Goal: Transaction & Acquisition: Purchase product/service

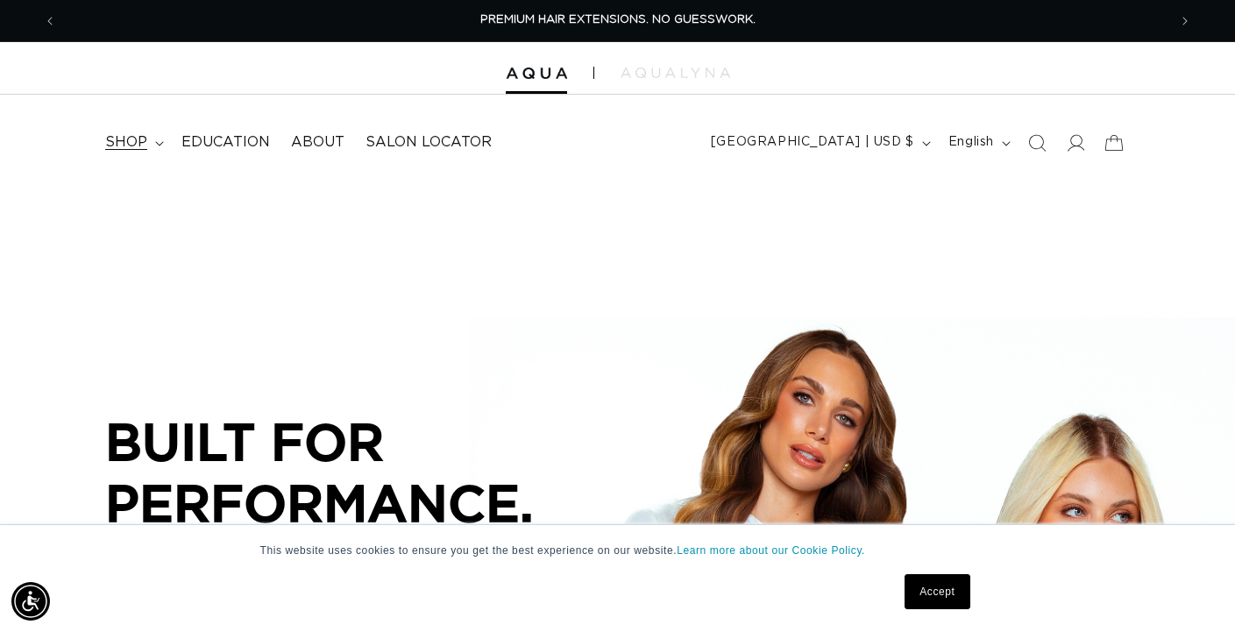
click at [141, 134] on span "shop" at bounding box center [126, 142] width 42 height 18
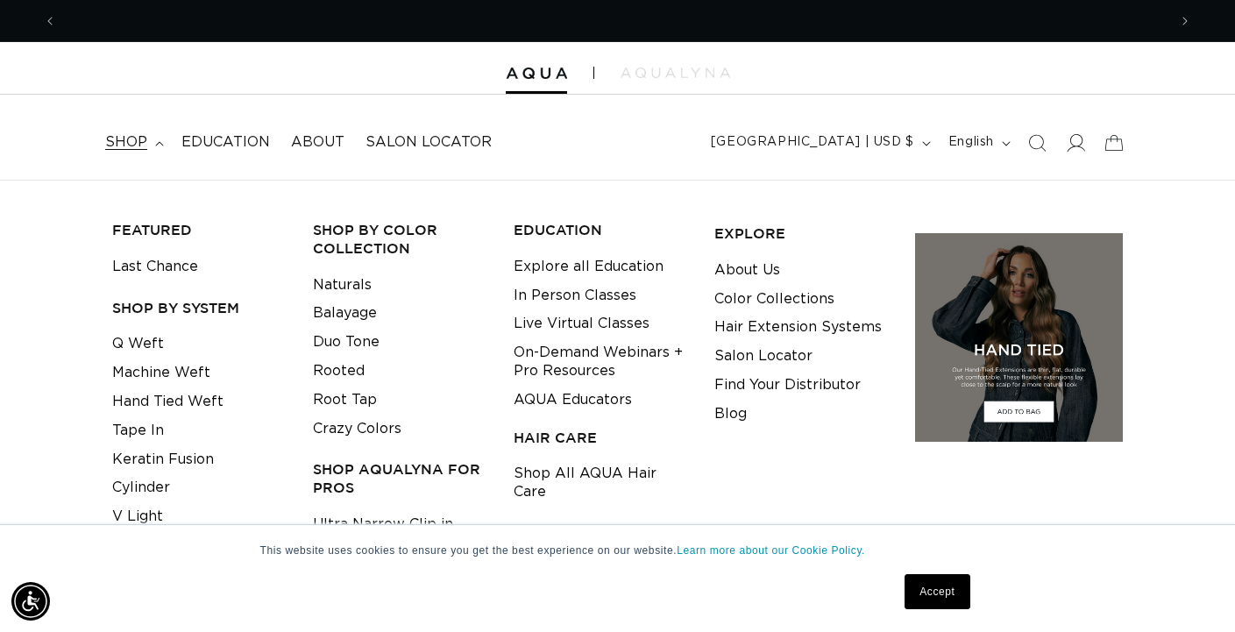
scroll to position [0, 1111]
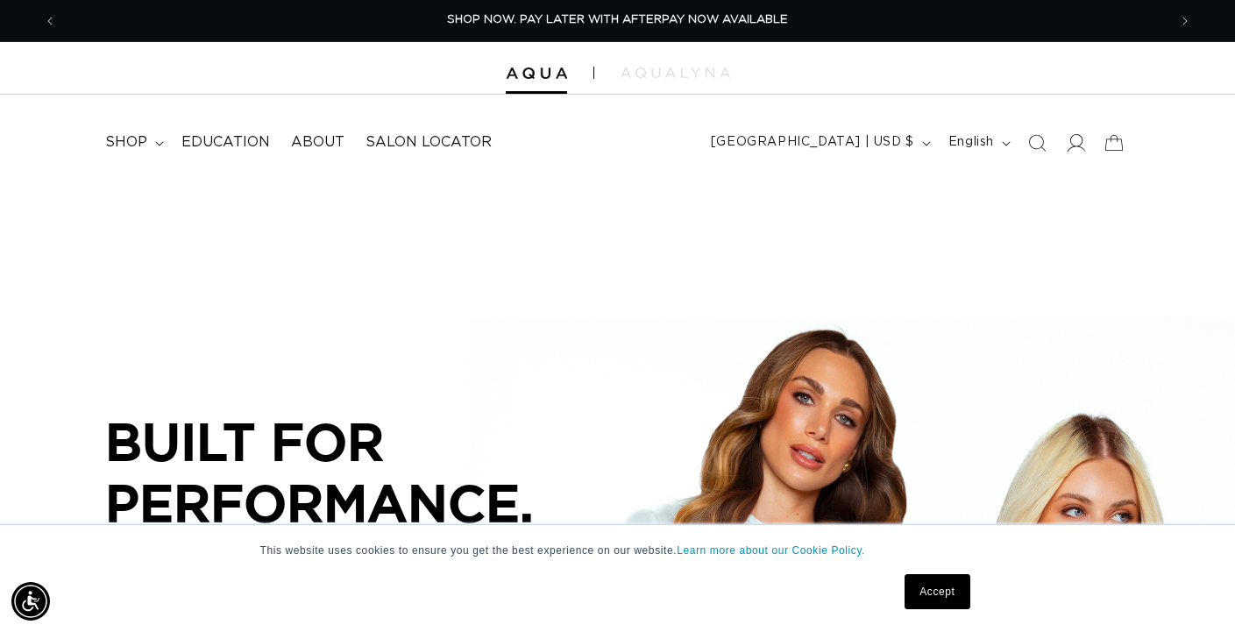
click at [1077, 147] on icon at bounding box center [1075, 142] width 18 height 18
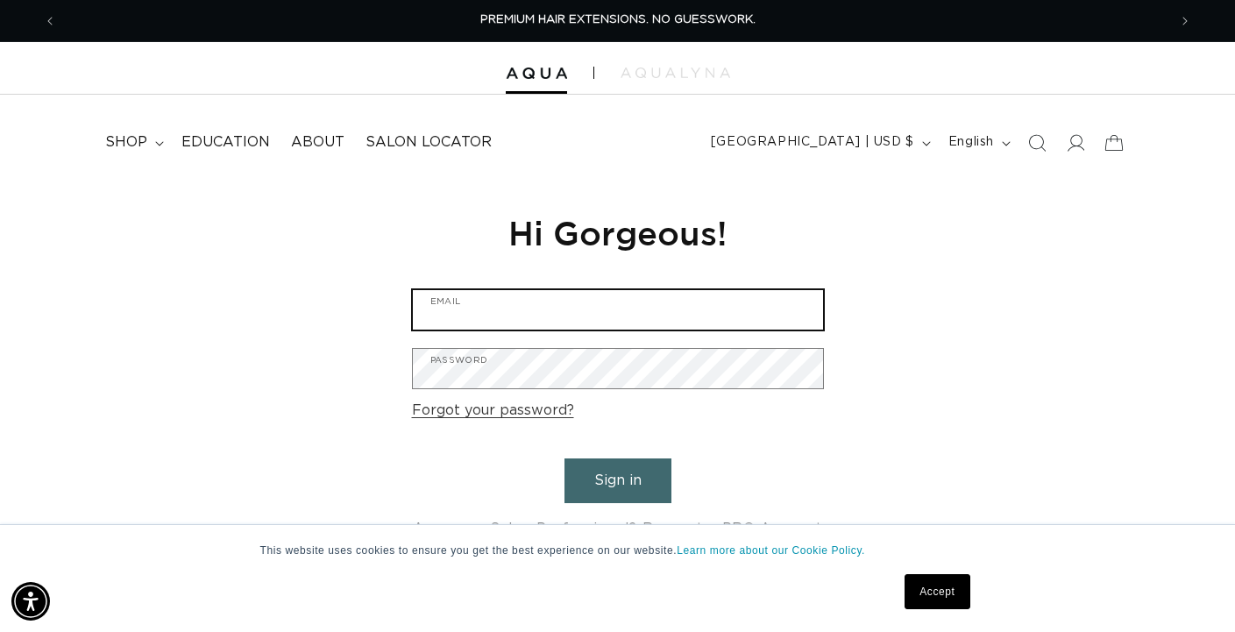
type input "shernandez@axispropertywi.com"
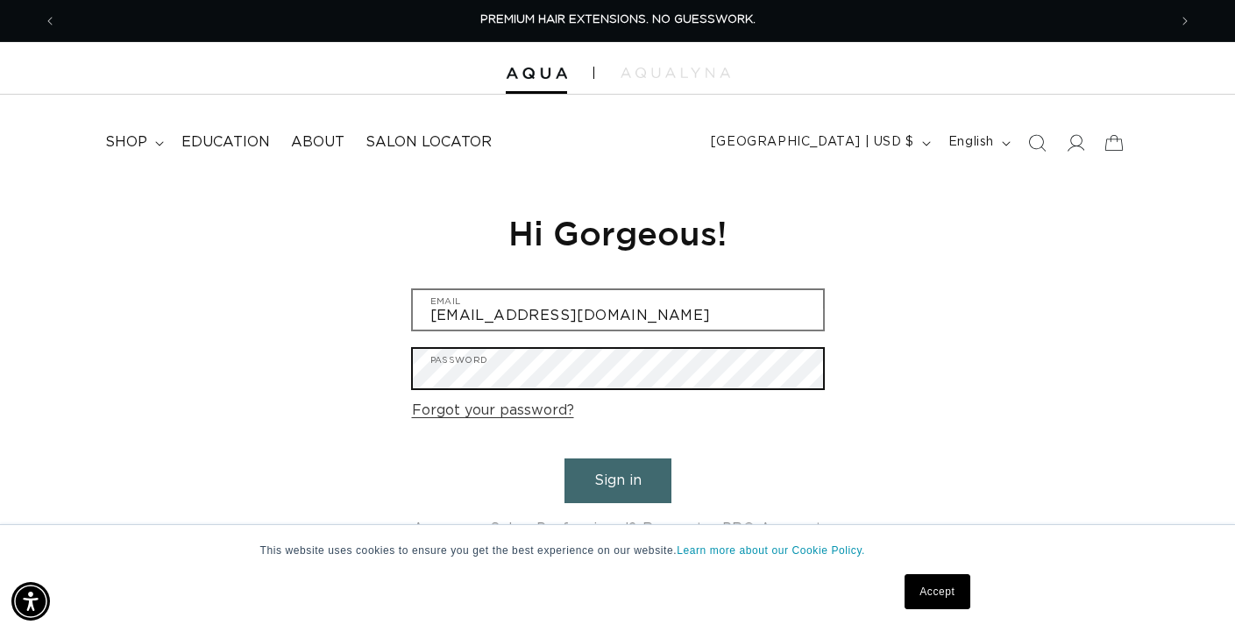
click at [617, 478] on button "Sign in" at bounding box center [618, 481] width 107 height 45
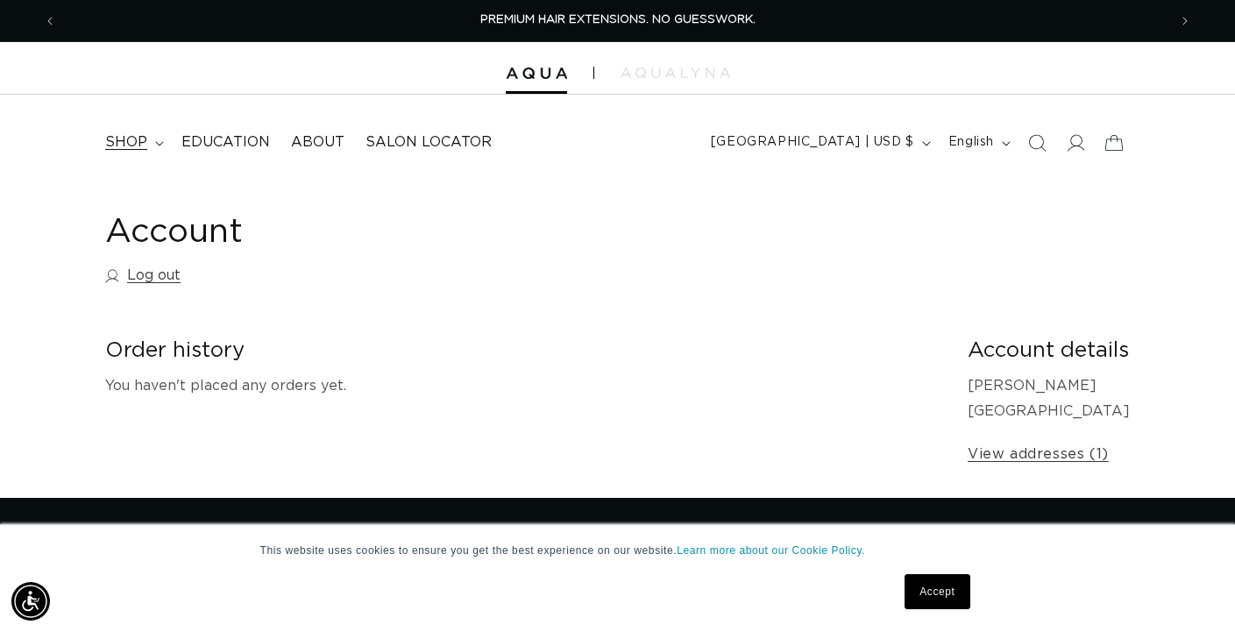
click at [129, 144] on span "shop" at bounding box center [126, 142] width 42 height 18
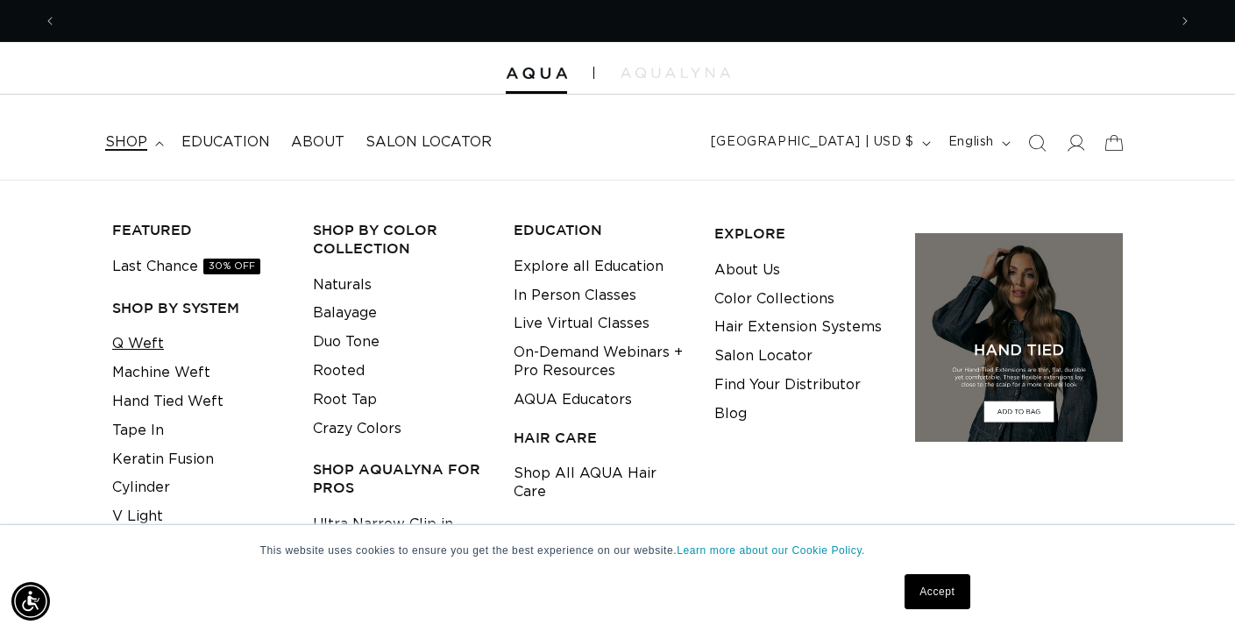
scroll to position [0, 2222]
click at [142, 339] on link "Q Weft" at bounding box center [138, 344] width 52 height 29
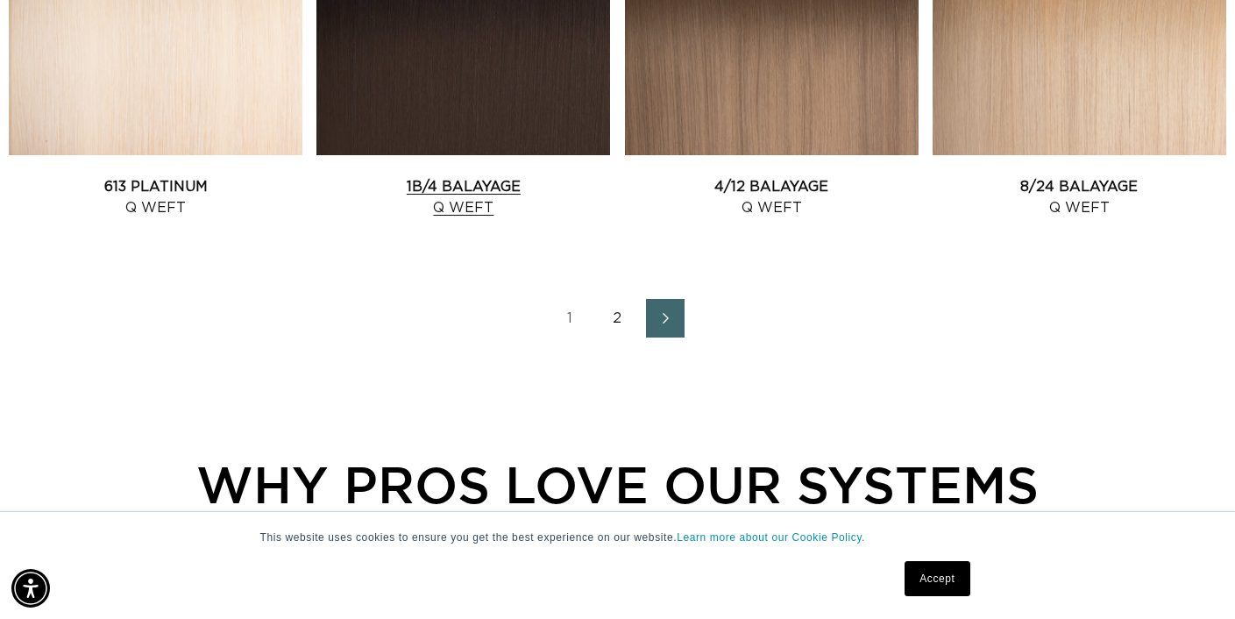
scroll to position [2141, 0]
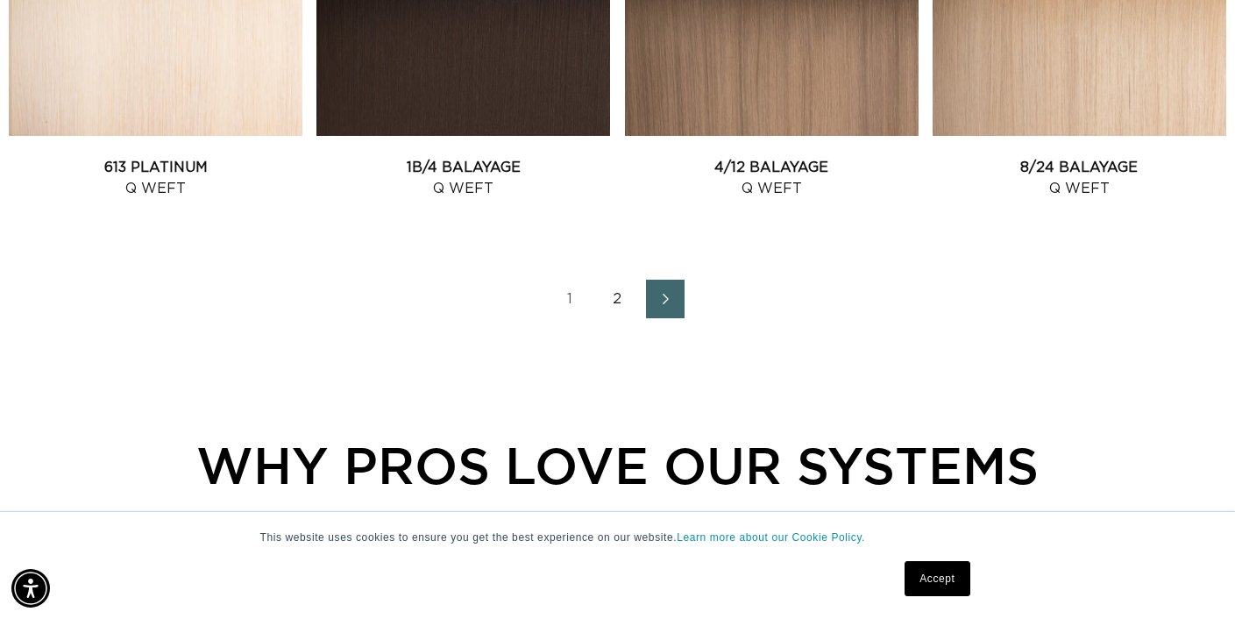
click at [619, 317] on link "2" at bounding box center [618, 299] width 39 height 39
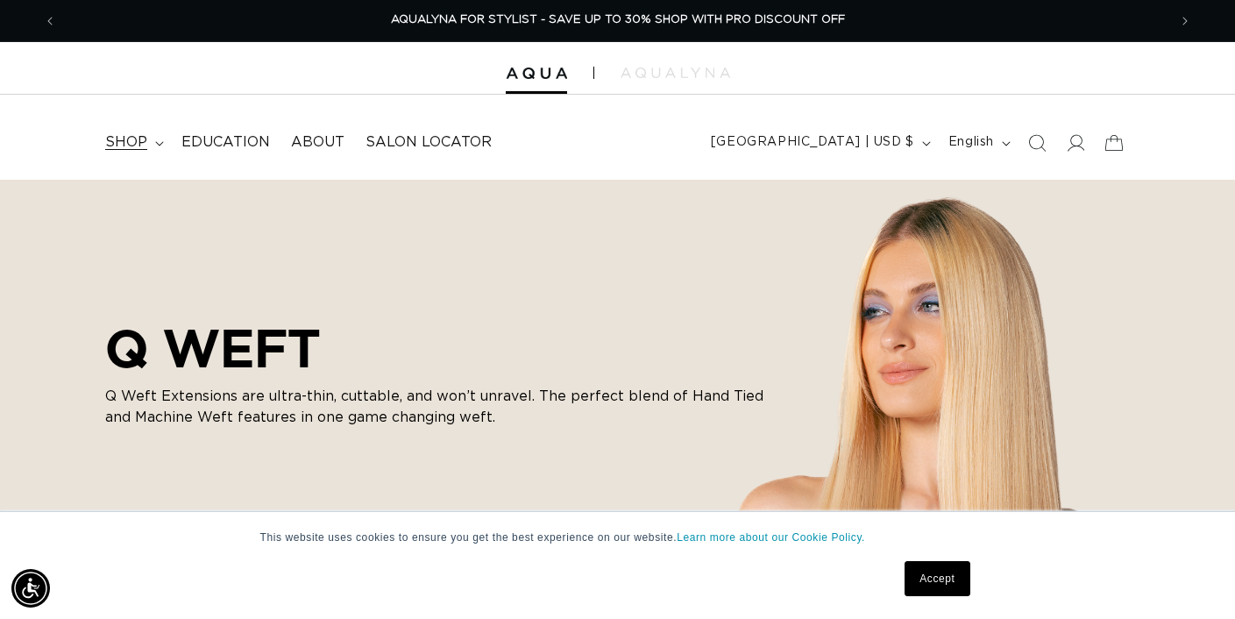
click at [145, 147] on span "shop" at bounding box center [126, 142] width 42 height 18
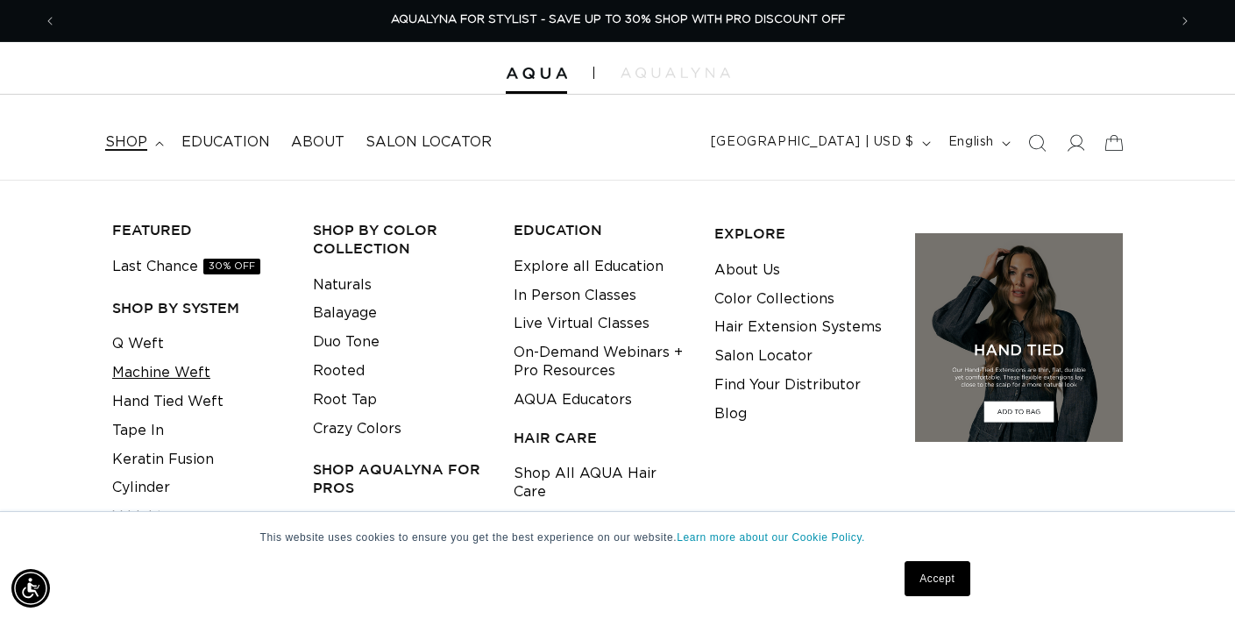
click at [181, 368] on link "Machine Weft" at bounding box center [161, 373] width 98 height 29
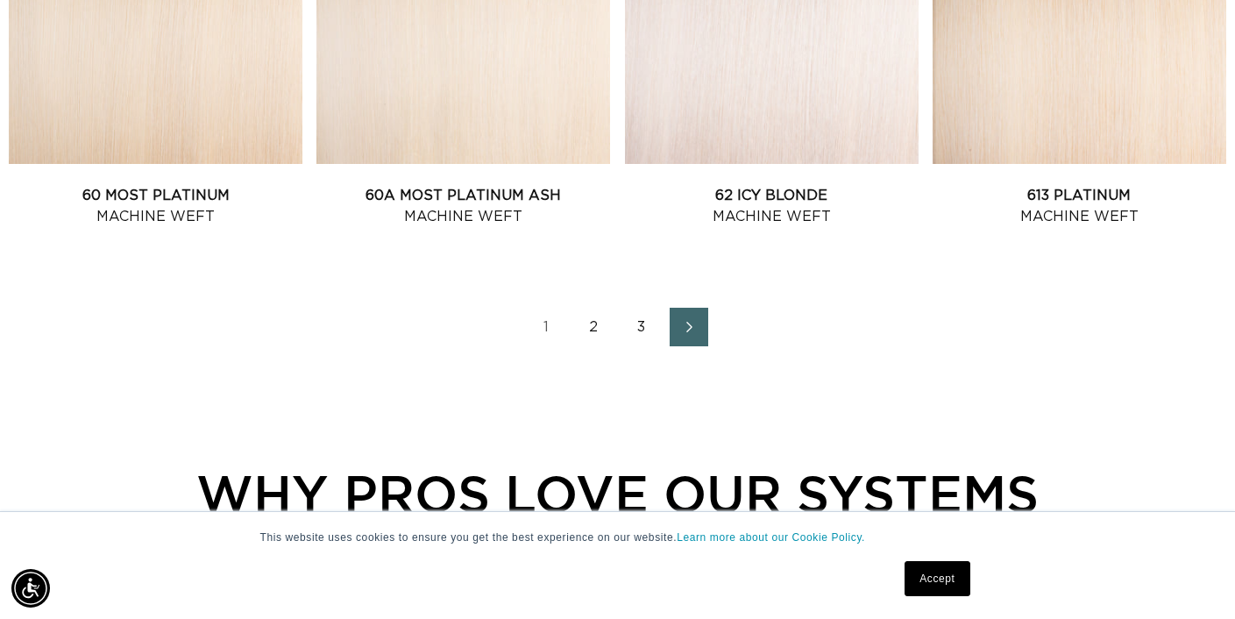
scroll to position [2120, 0]
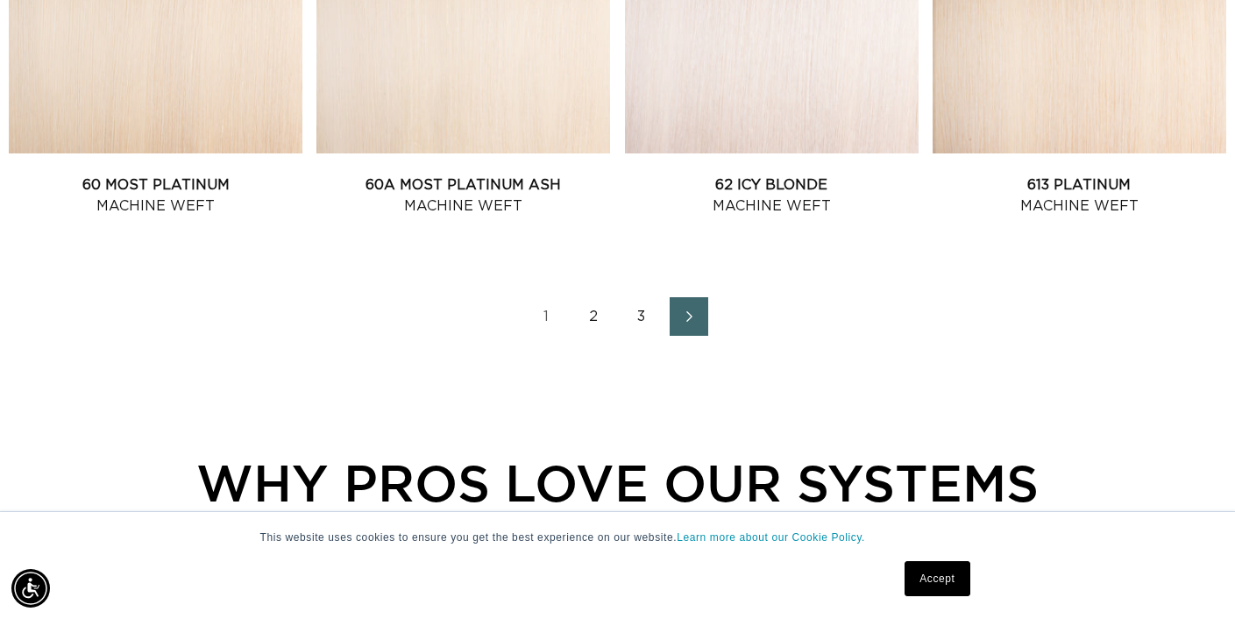
click at [598, 330] on link "2" at bounding box center [594, 316] width 39 height 39
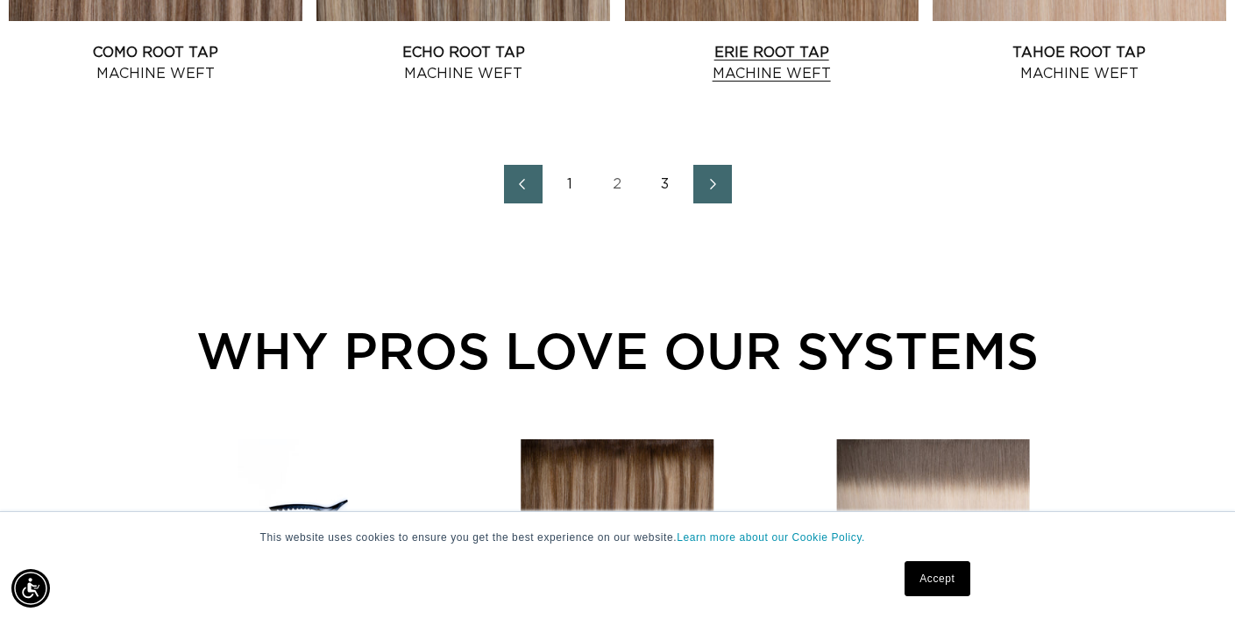
scroll to position [2273, 0]
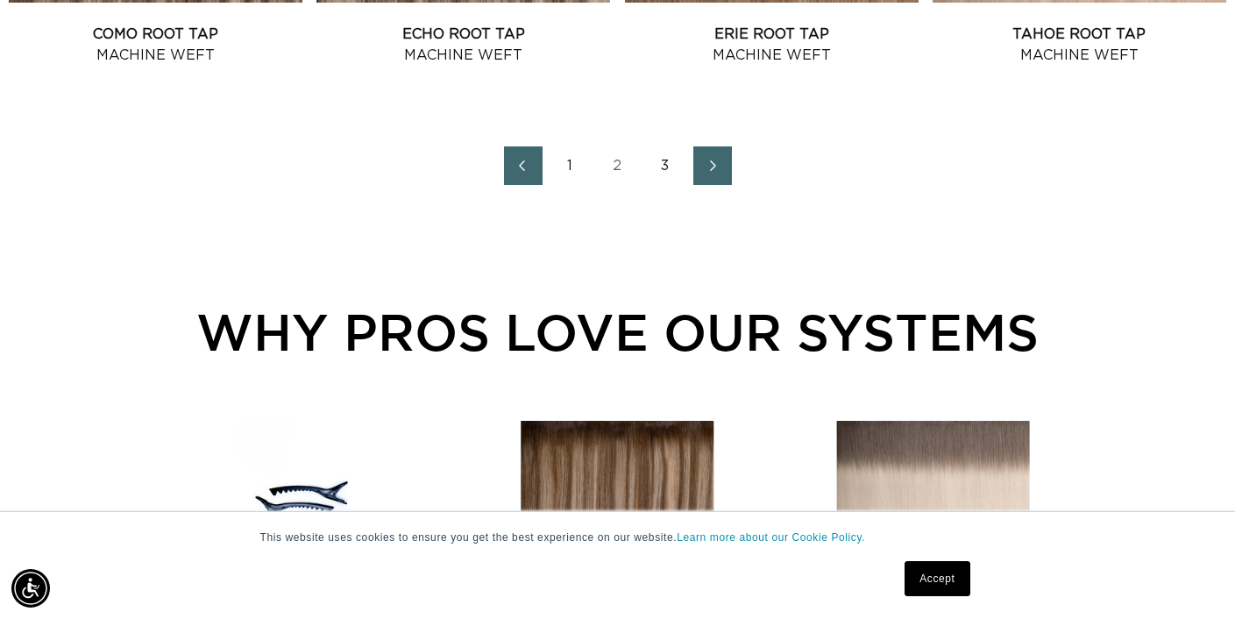
click at [668, 185] on link "3" at bounding box center [665, 165] width 39 height 39
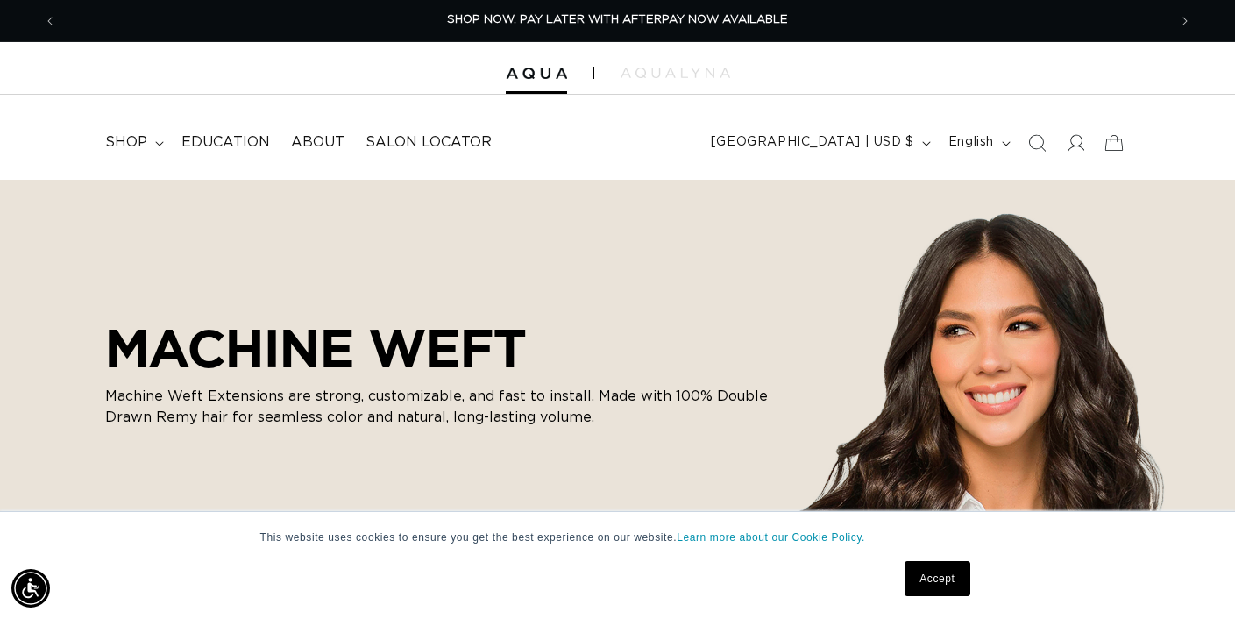
scroll to position [0, 3]
click at [126, 146] on span "shop" at bounding box center [126, 142] width 42 height 18
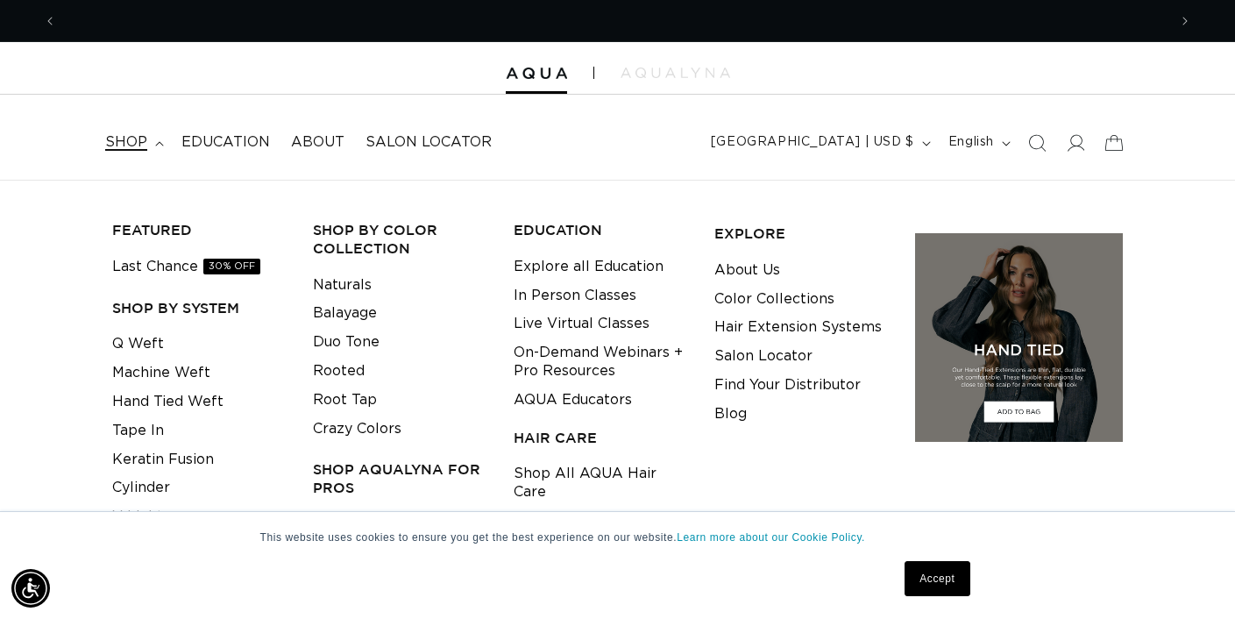
scroll to position [0, 2222]
click at [159, 389] on link "Hand Tied Weft" at bounding box center [167, 402] width 111 height 29
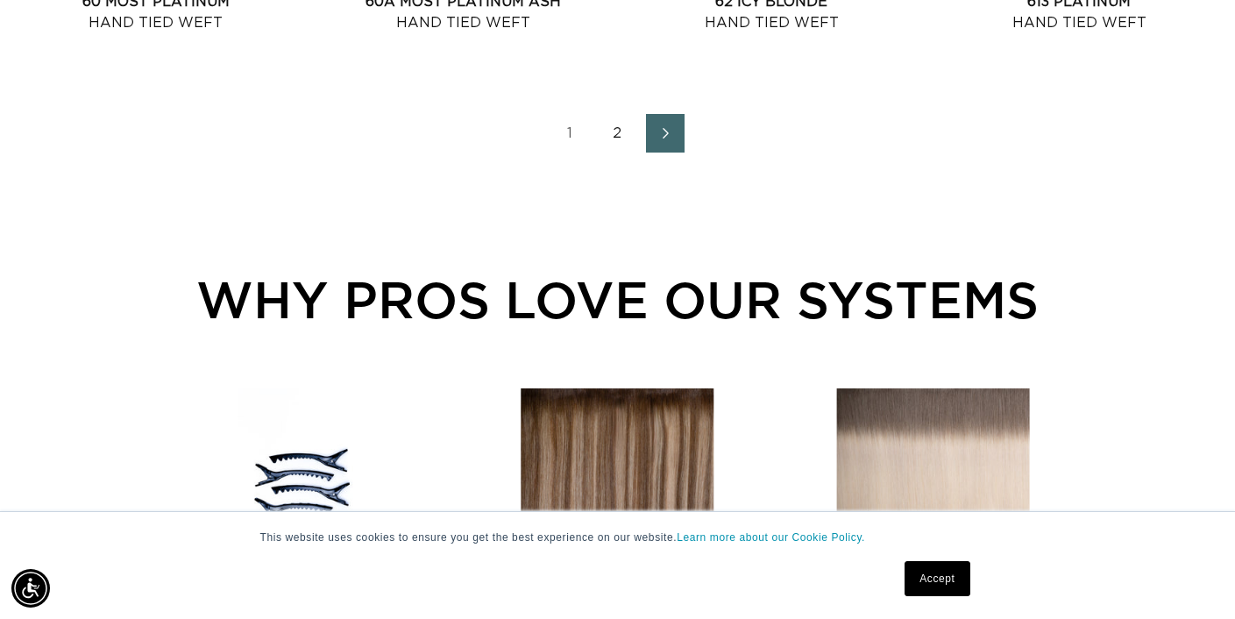
scroll to position [2306, 0]
click at [618, 147] on link "2" at bounding box center [618, 132] width 39 height 39
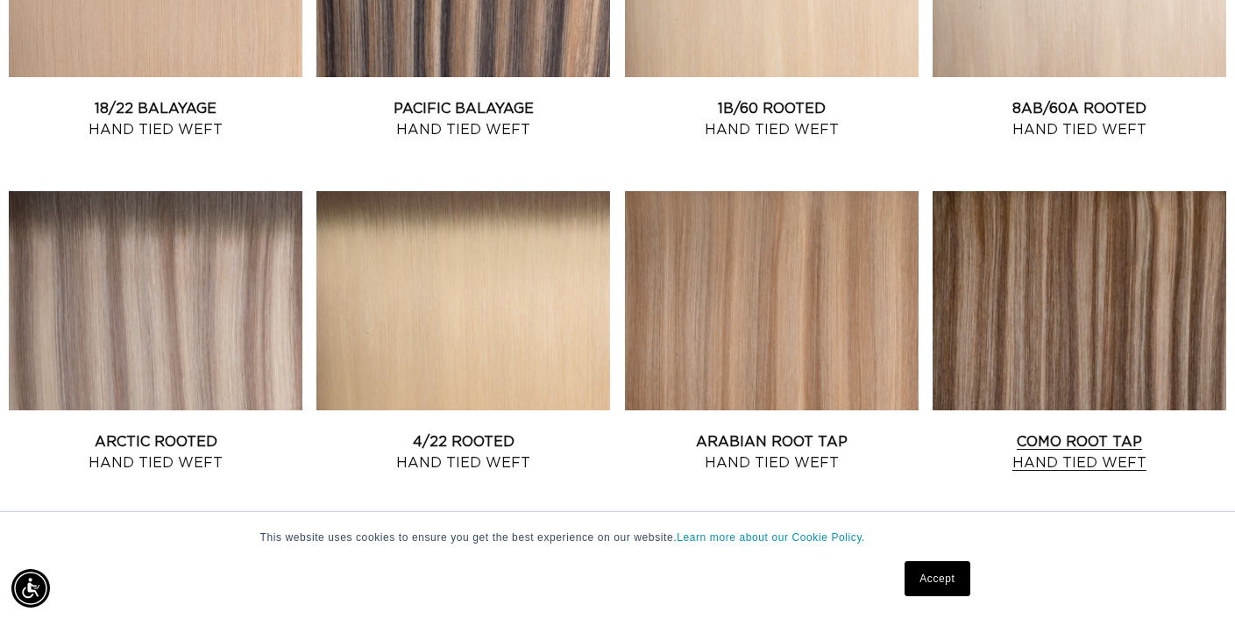
click at [1052, 431] on link "Como Root Tap Hand Tied Weft" at bounding box center [1080, 452] width 294 height 42
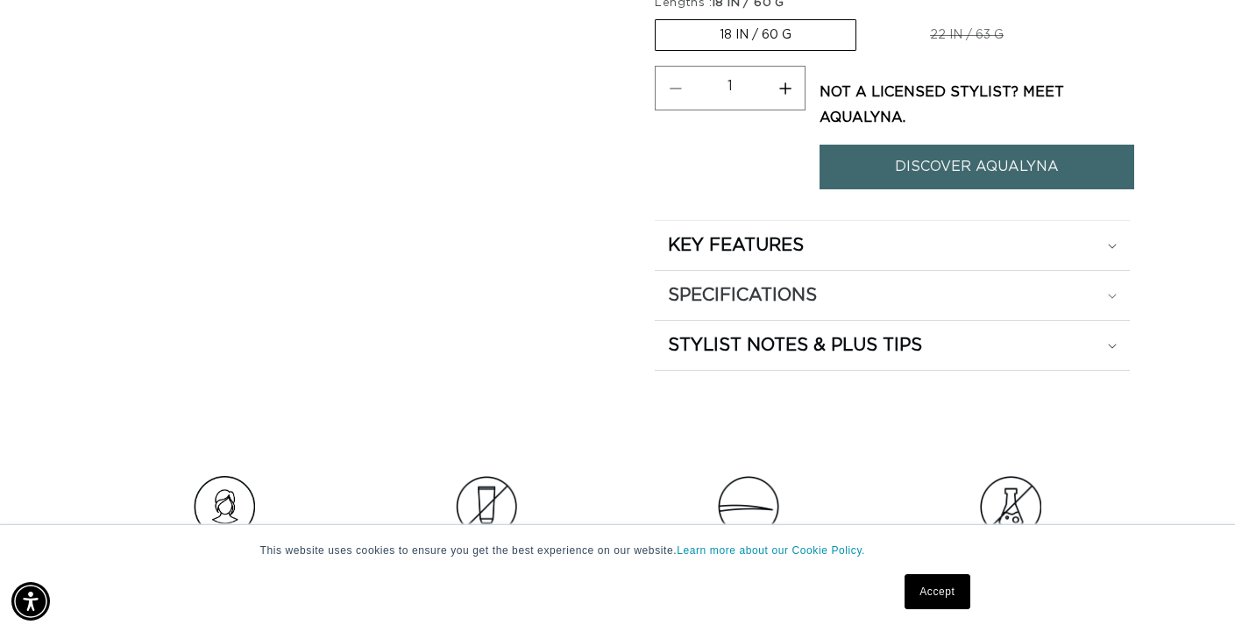
scroll to position [0, 2222]
click at [895, 175] on link "DISCOVER AQUALYNA" at bounding box center [977, 167] width 315 height 45
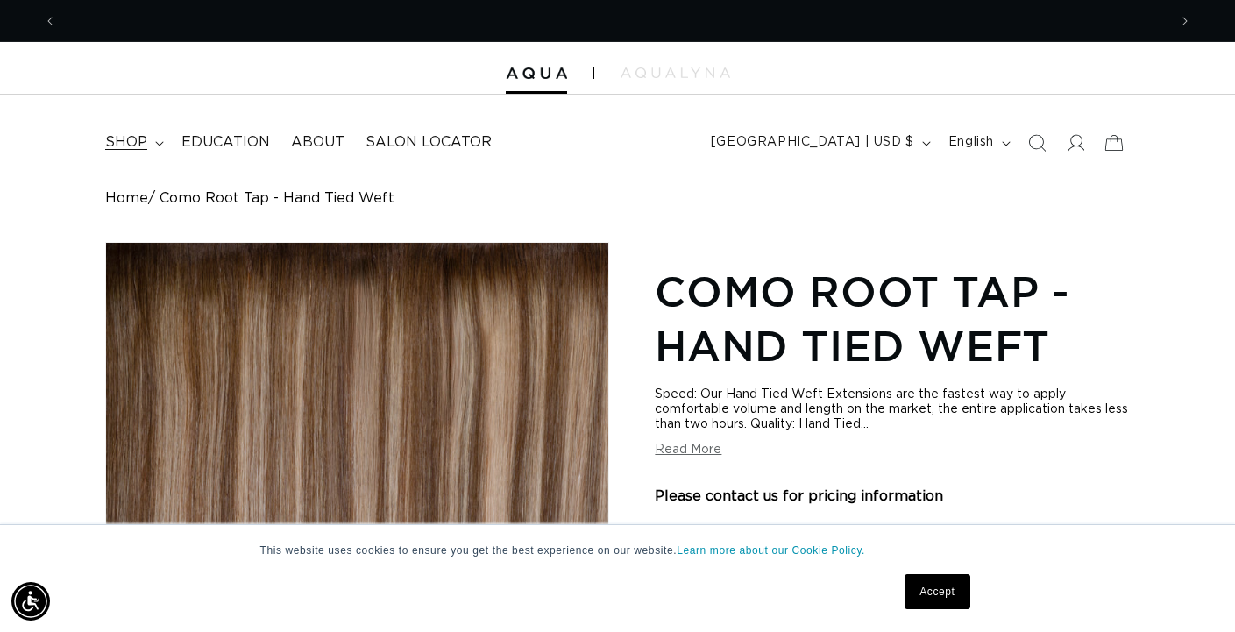
scroll to position [0, 1111]
click at [133, 144] on span "shop" at bounding box center [126, 142] width 42 height 18
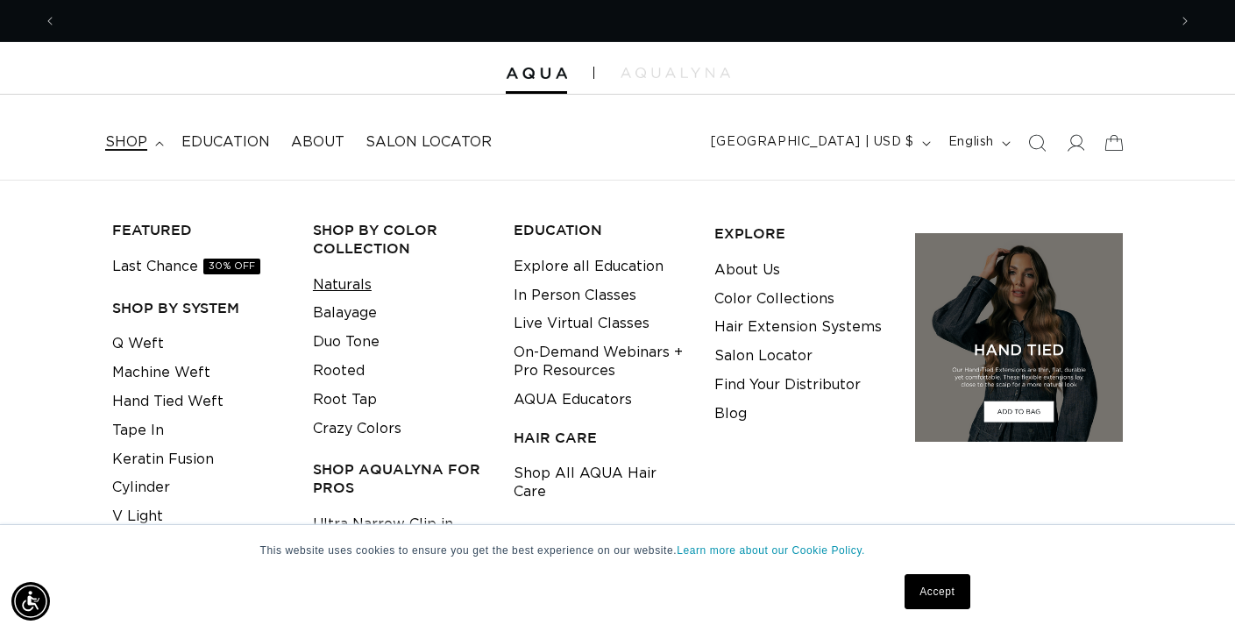
scroll to position [0, 2222]
click at [339, 416] on link "Crazy Colors" at bounding box center [357, 429] width 89 height 29
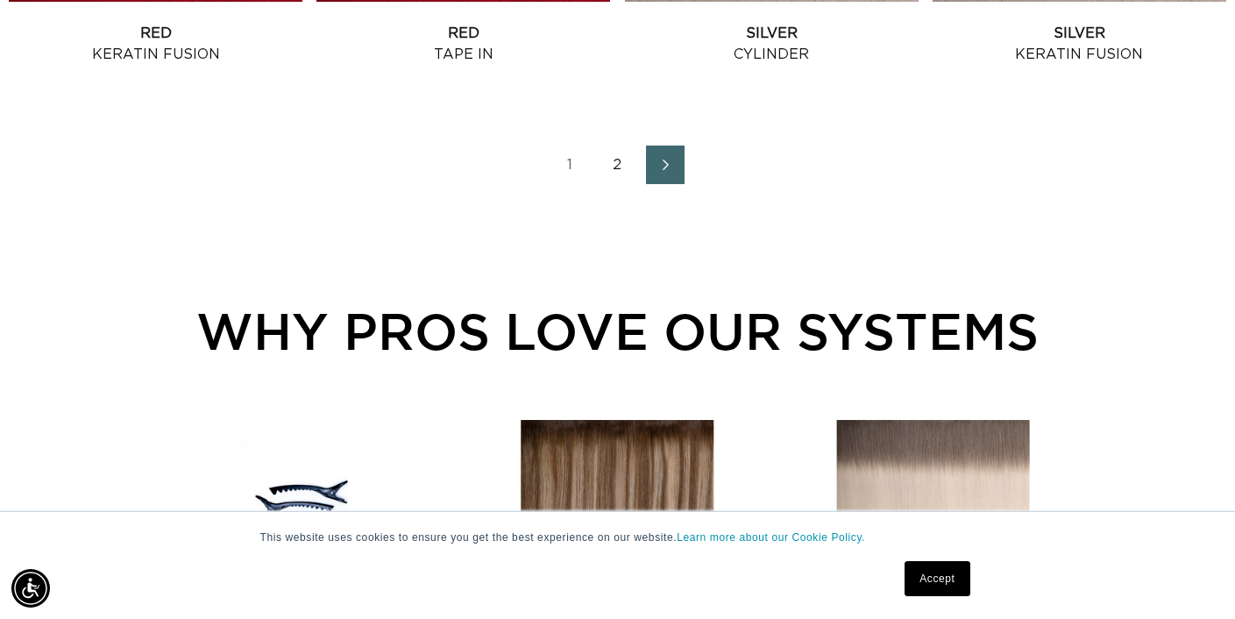
scroll to position [2266, 0]
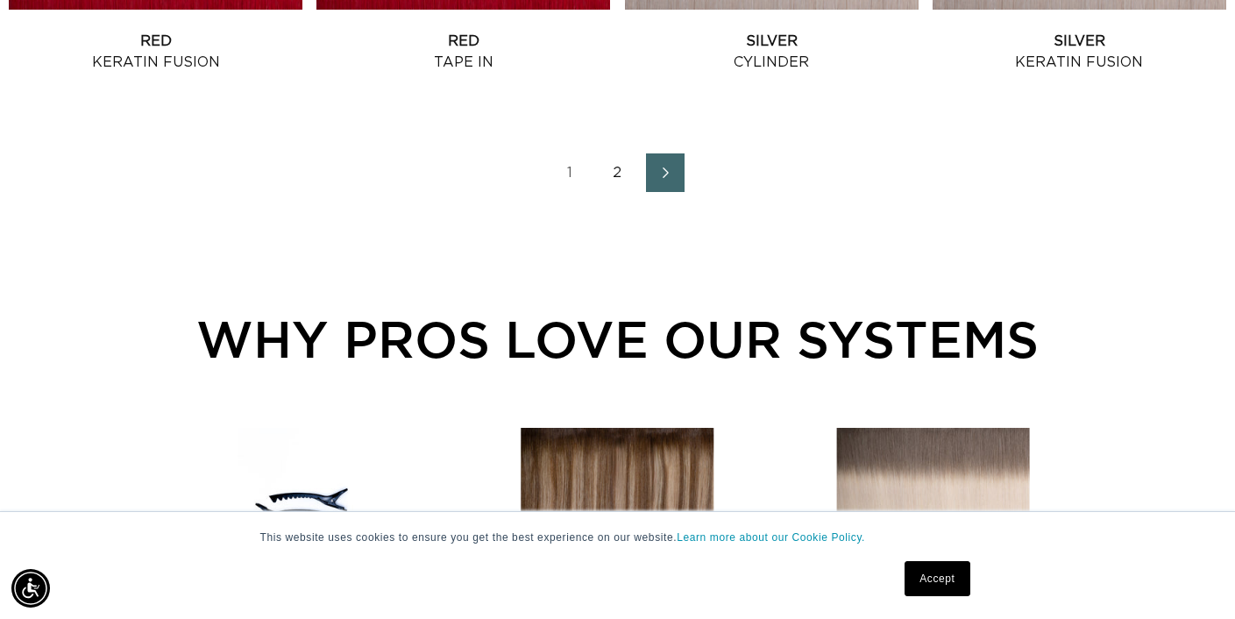
click at [626, 189] on link "2" at bounding box center [618, 172] width 39 height 39
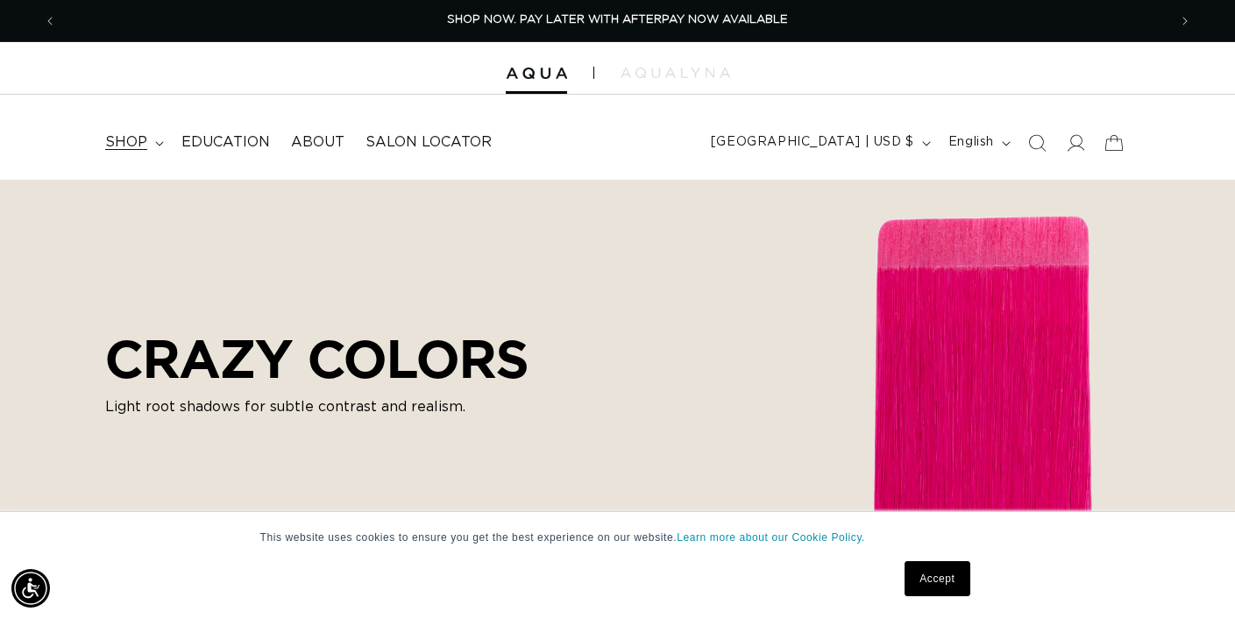
click at [150, 136] on summary "shop" at bounding box center [133, 142] width 76 height 39
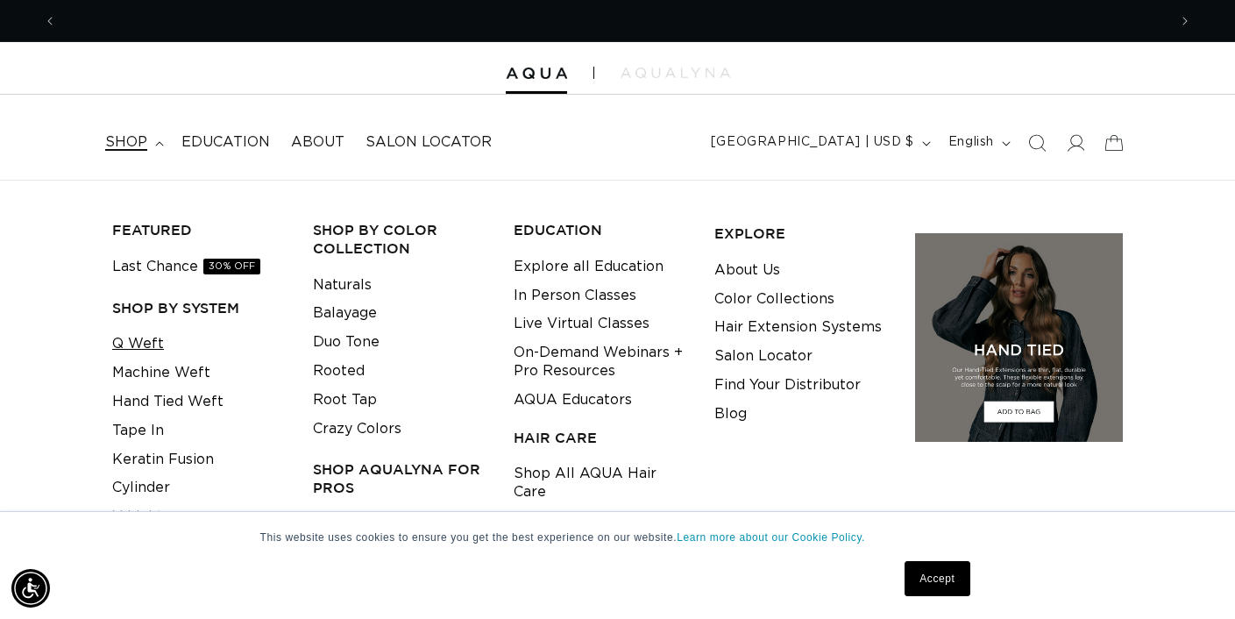
scroll to position [0, 2222]
click at [177, 267] on link "Last Chance 30% OFF" at bounding box center [186, 267] width 148 height 29
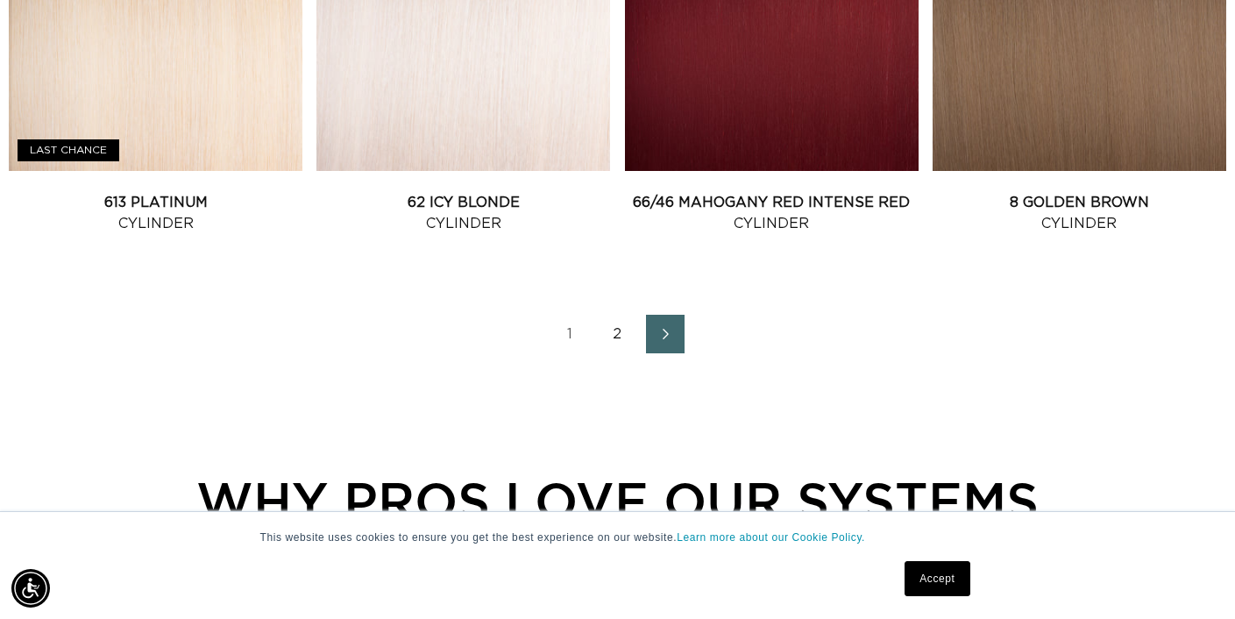
scroll to position [2104, 0]
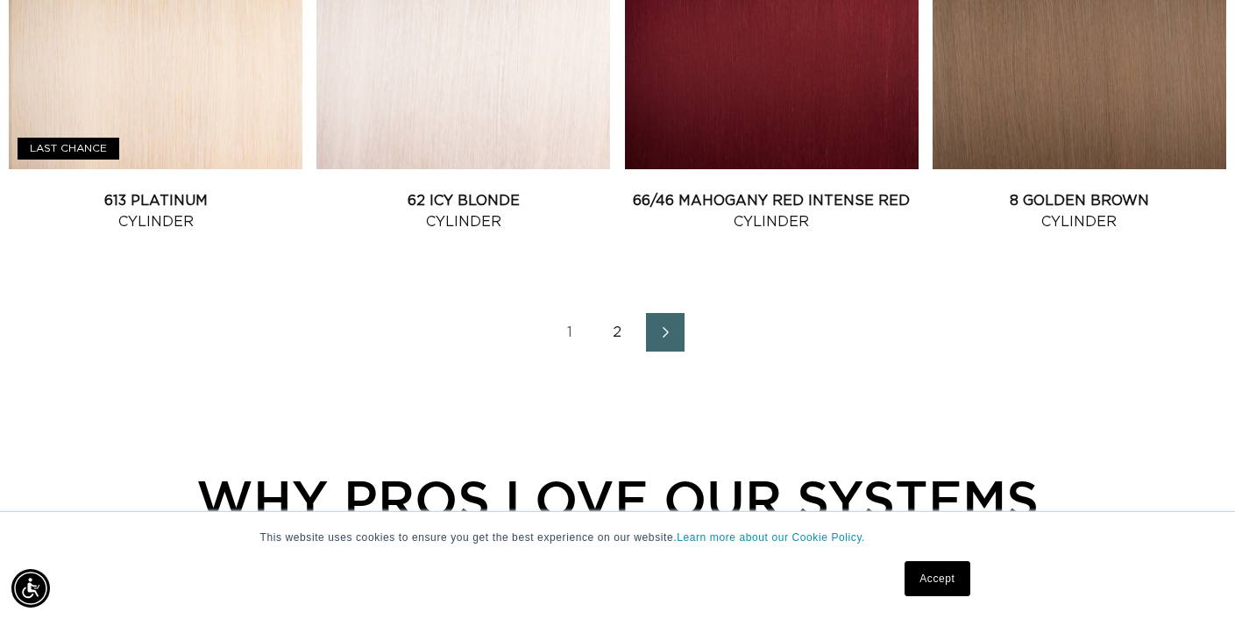
click at [609, 345] on link "2" at bounding box center [618, 332] width 39 height 39
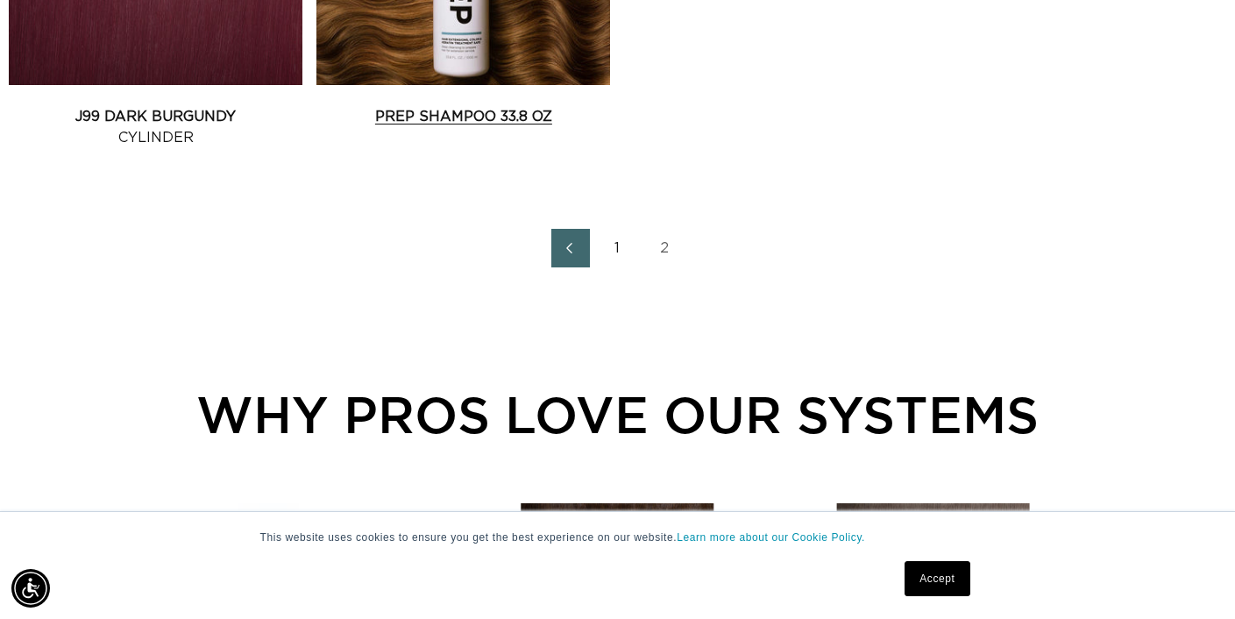
scroll to position [1232, 1]
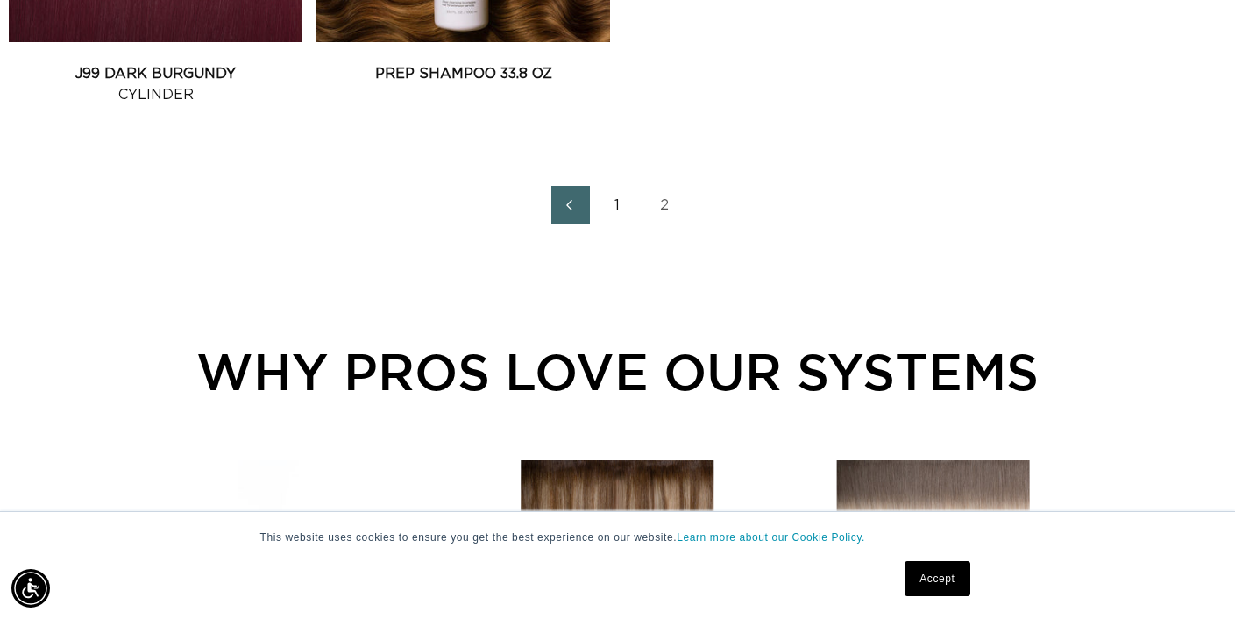
click at [616, 208] on link "1" at bounding box center [618, 205] width 39 height 39
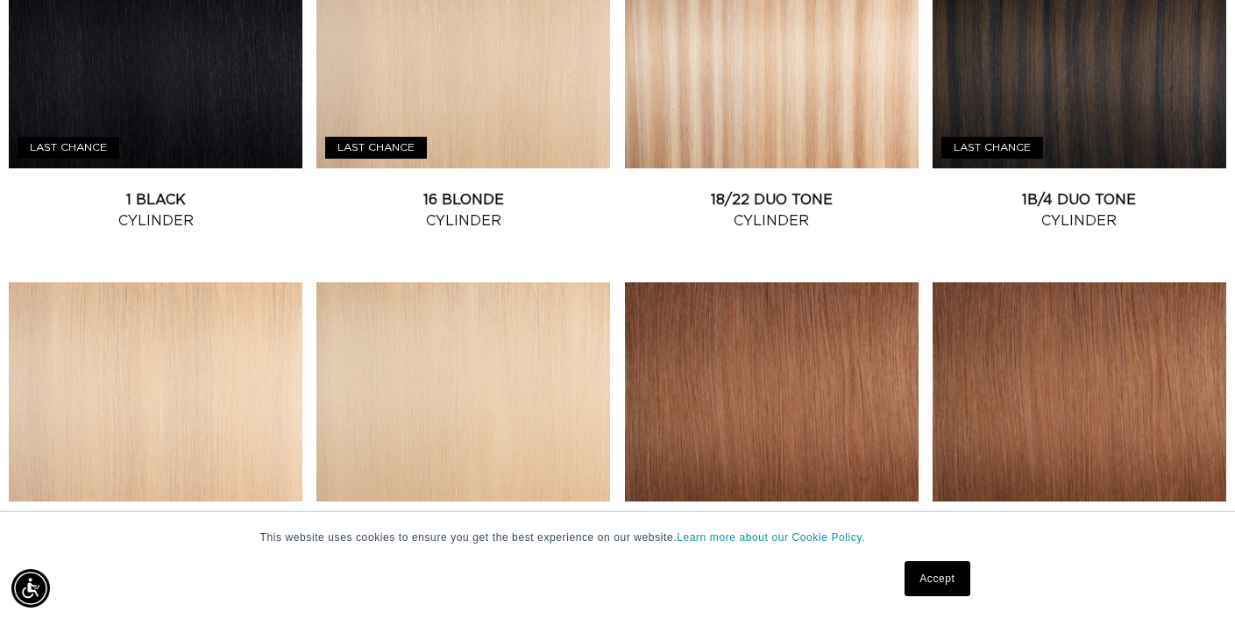
scroll to position [775, 0]
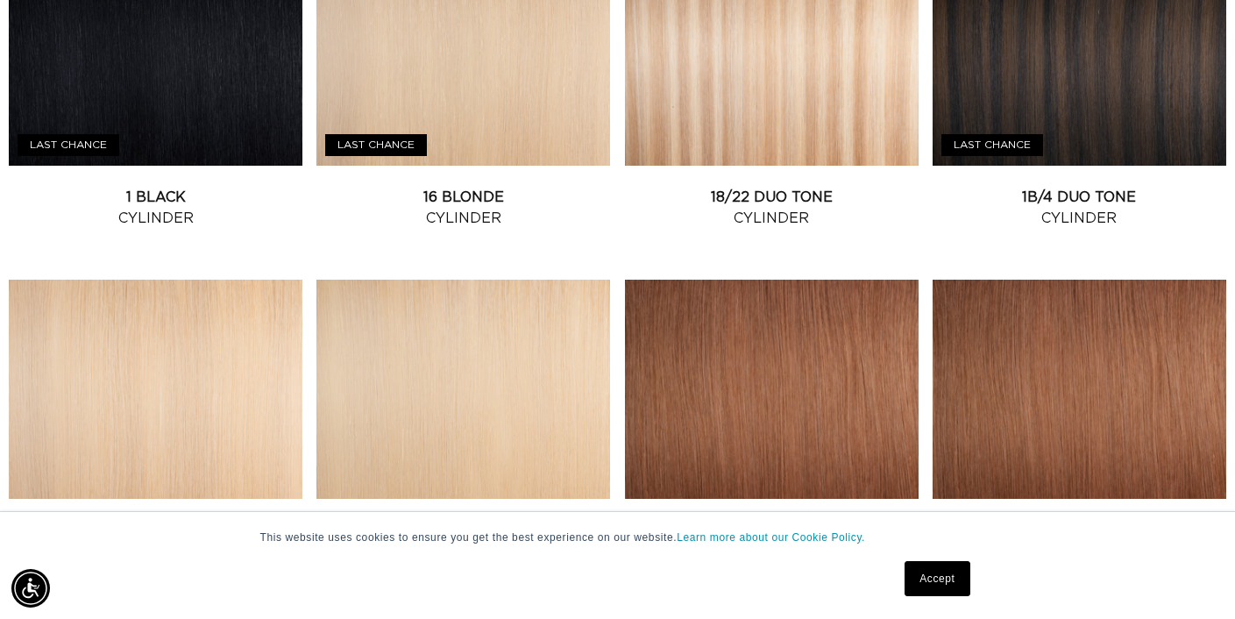
click at [762, 520] on link "30 Brownish Red Cylinder" at bounding box center [772, 541] width 294 height 42
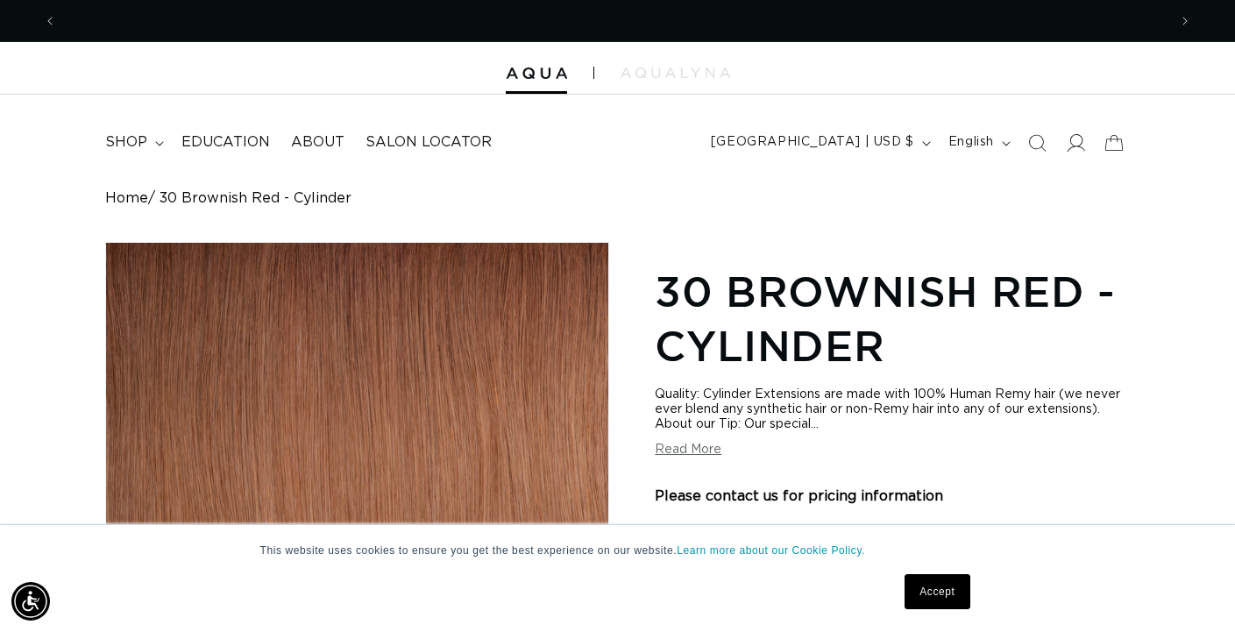
scroll to position [0, 1111]
click at [1078, 141] on icon at bounding box center [1075, 142] width 18 height 18
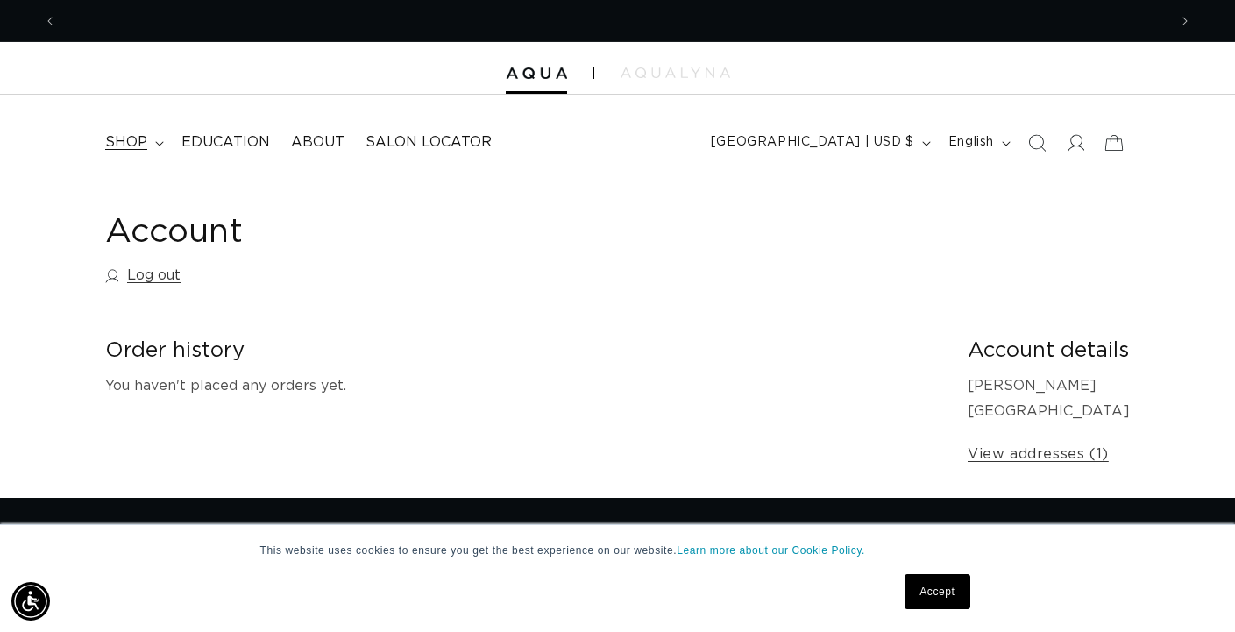
scroll to position [0, 1111]
click at [127, 137] on span "shop" at bounding box center [126, 142] width 42 height 18
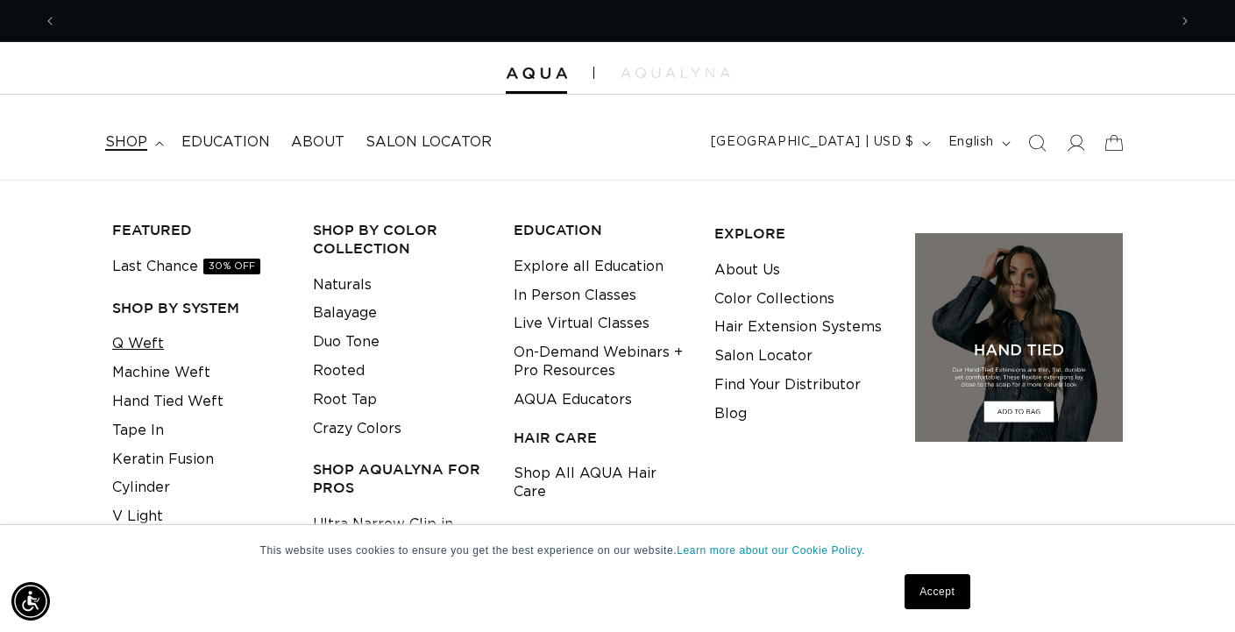
scroll to position [0, 0]
click at [142, 345] on link "Q Weft" at bounding box center [138, 344] width 52 height 29
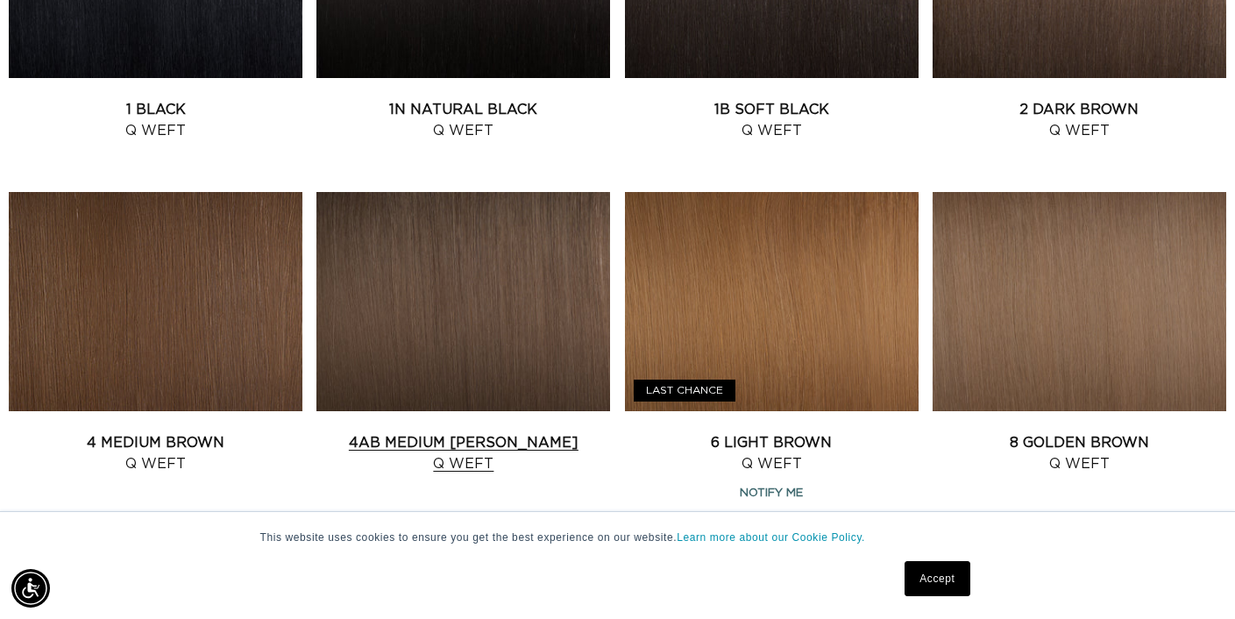
scroll to position [0, 1111]
click at [148, 432] on link "4 Medium Brown Q Weft" at bounding box center [156, 453] width 294 height 42
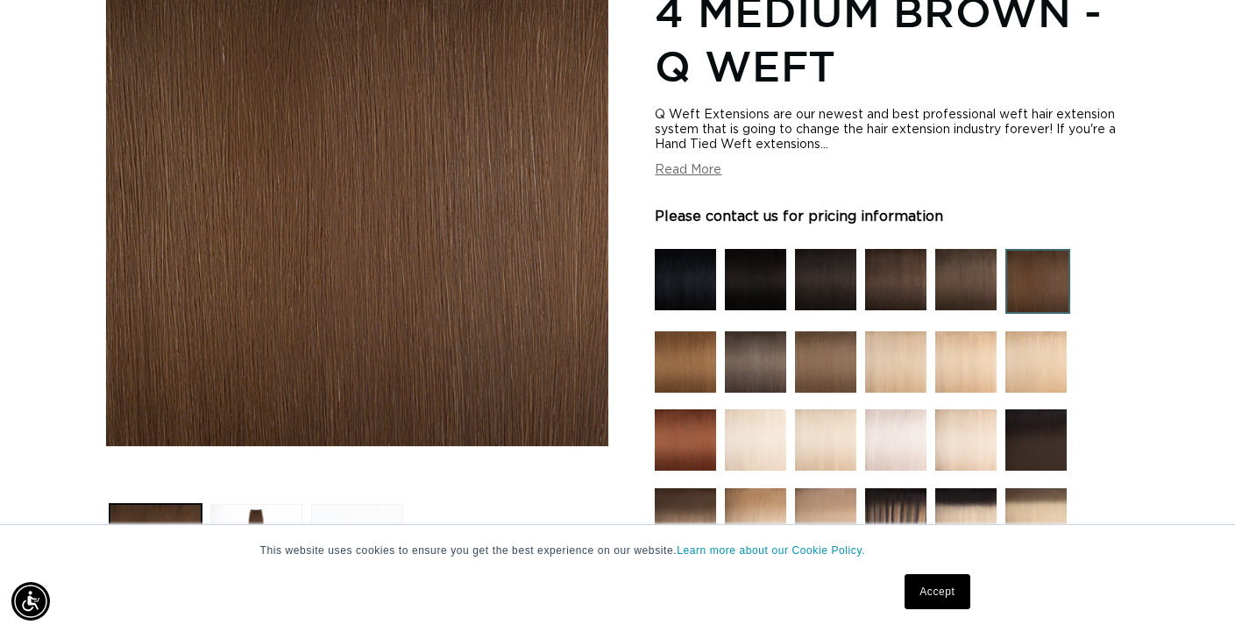
scroll to position [283, 0]
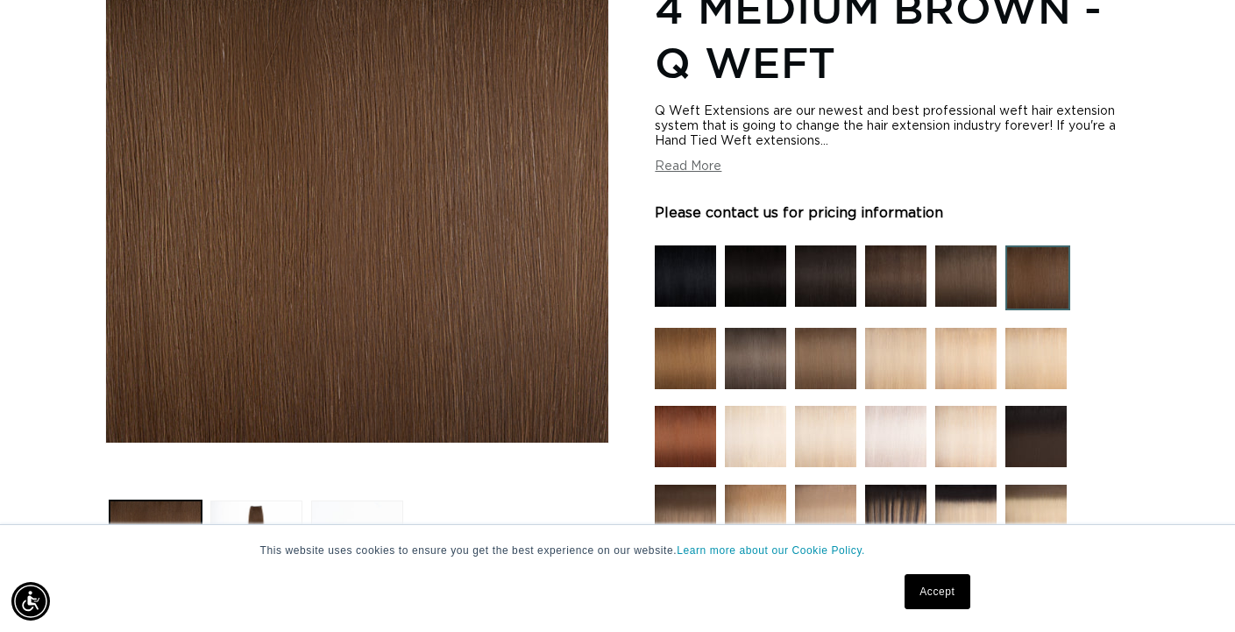
click at [723, 215] on p "Please contact us for pricing information" at bounding box center [799, 213] width 288 height 21
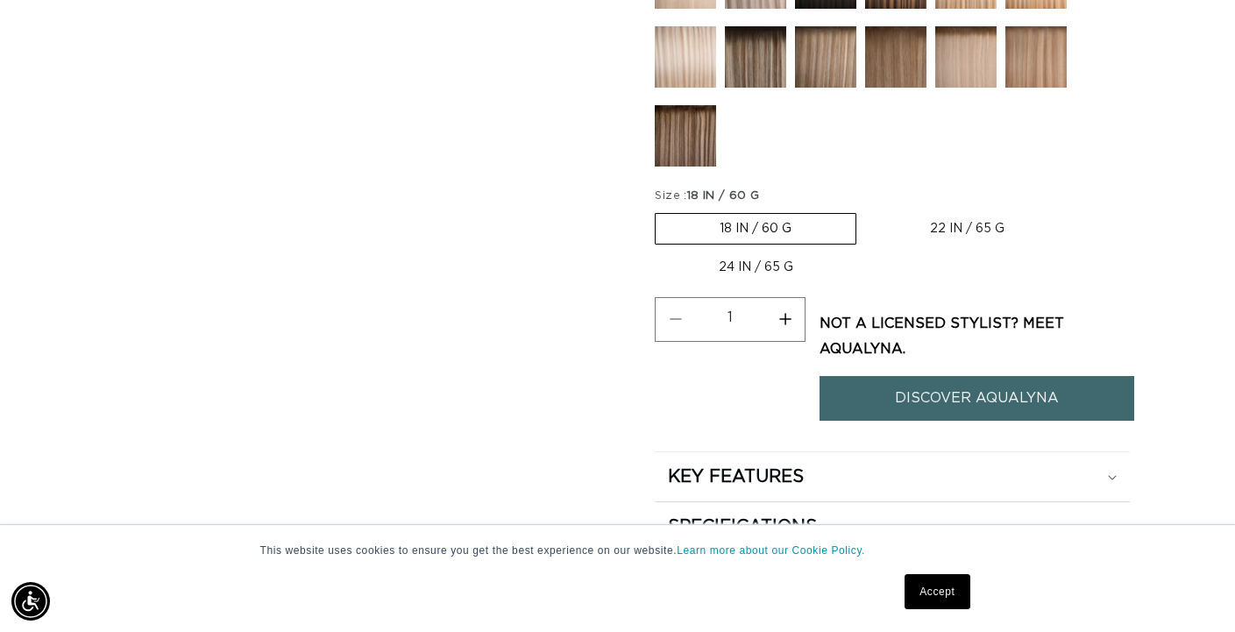
scroll to position [0, 2222]
click at [931, 226] on label "22 IN / 65 G Variant sold out or unavailable" at bounding box center [967, 229] width 203 height 30
click at [866, 210] on input "22 IN / 65 G Variant sold out or unavailable" at bounding box center [865, 210] width 1 height 1
radio input "true"
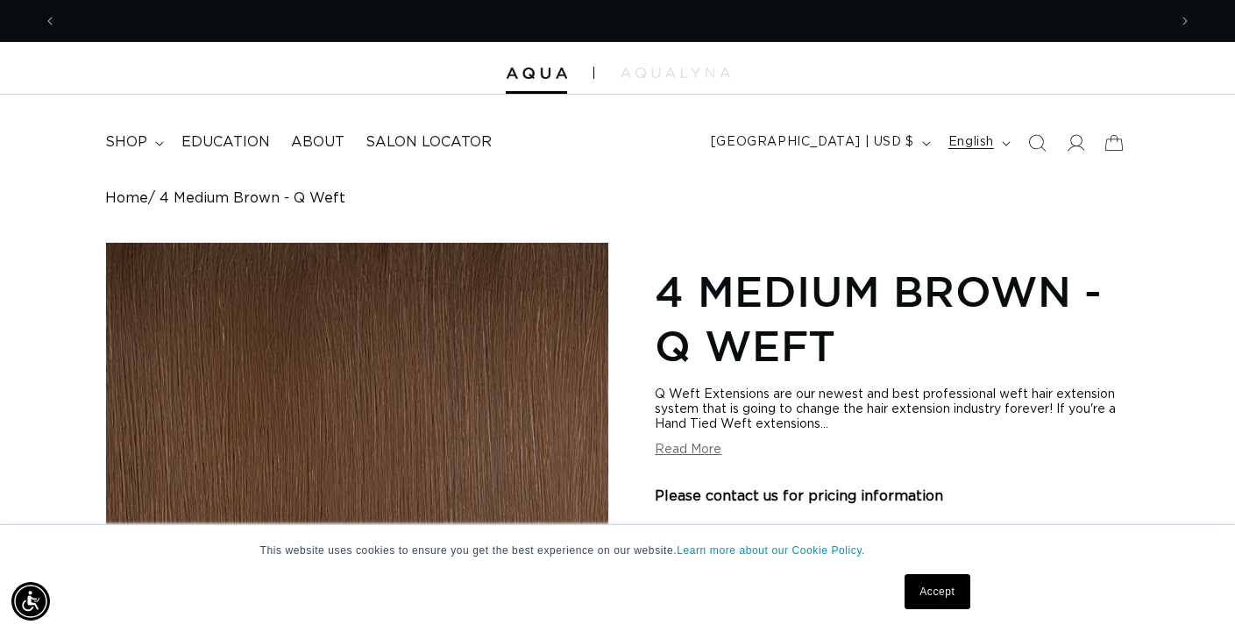
scroll to position [0, 1111]
click at [1076, 138] on icon at bounding box center [1075, 142] width 18 height 18
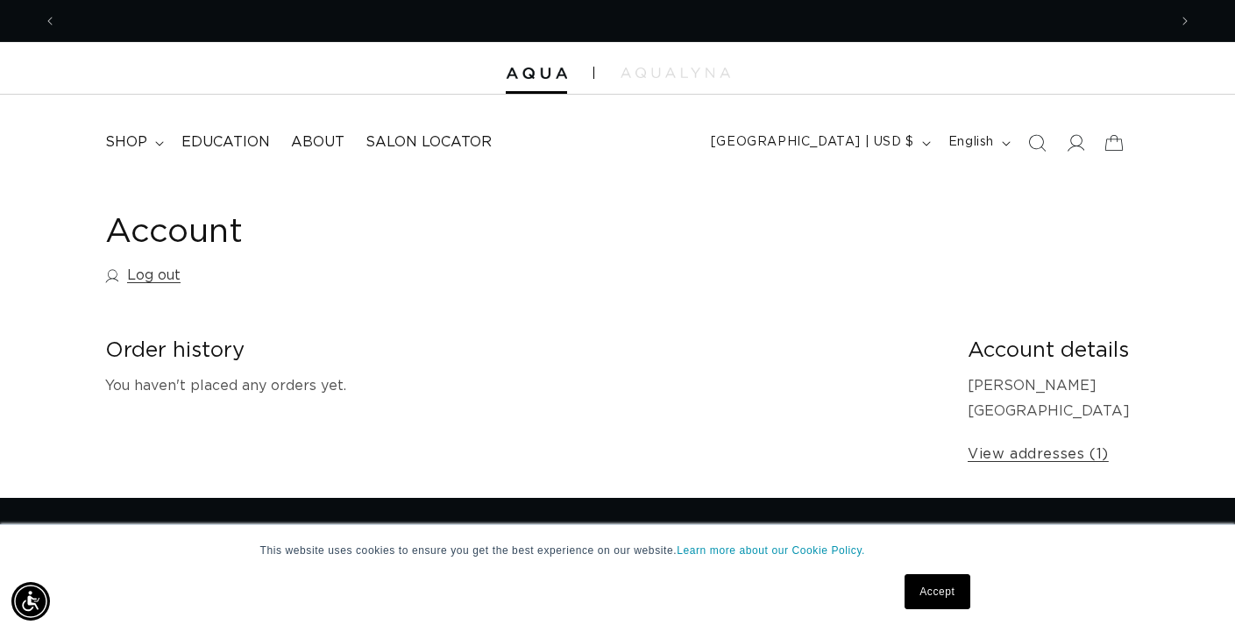
scroll to position [0, 1111]
click at [1029, 455] on link "View addresses (1)" at bounding box center [1038, 454] width 141 height 25
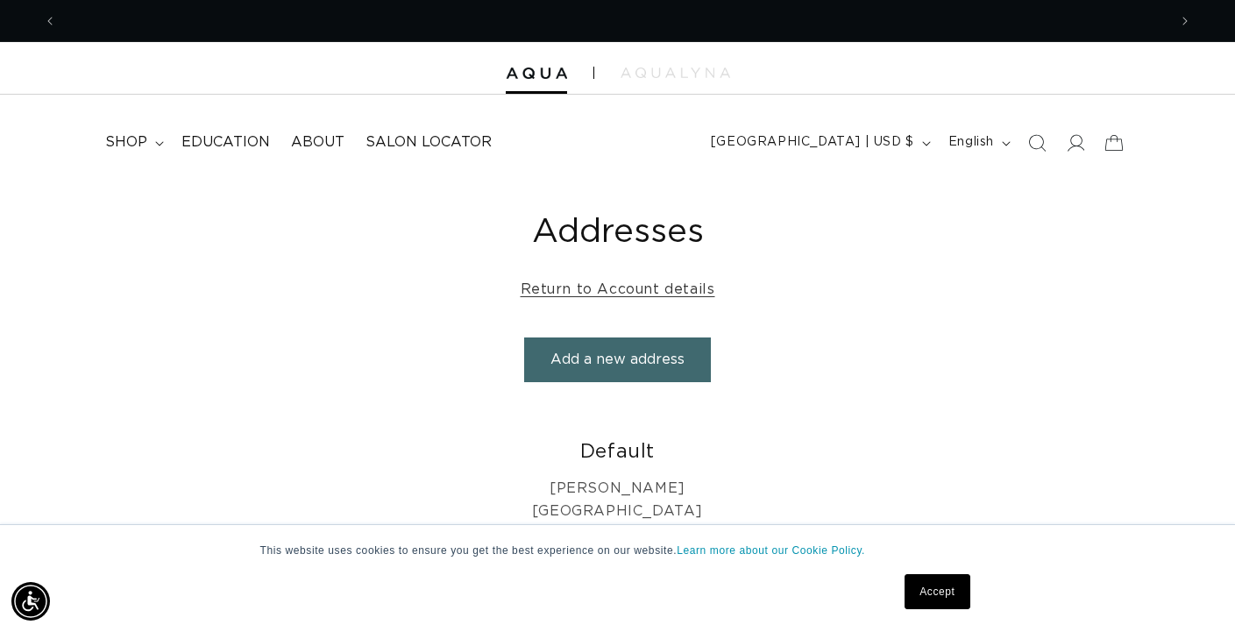
scroll to position [0, 2222]
click at [149, 133] on summary "shop" at bounding box center [133, 142] width 76 height 39
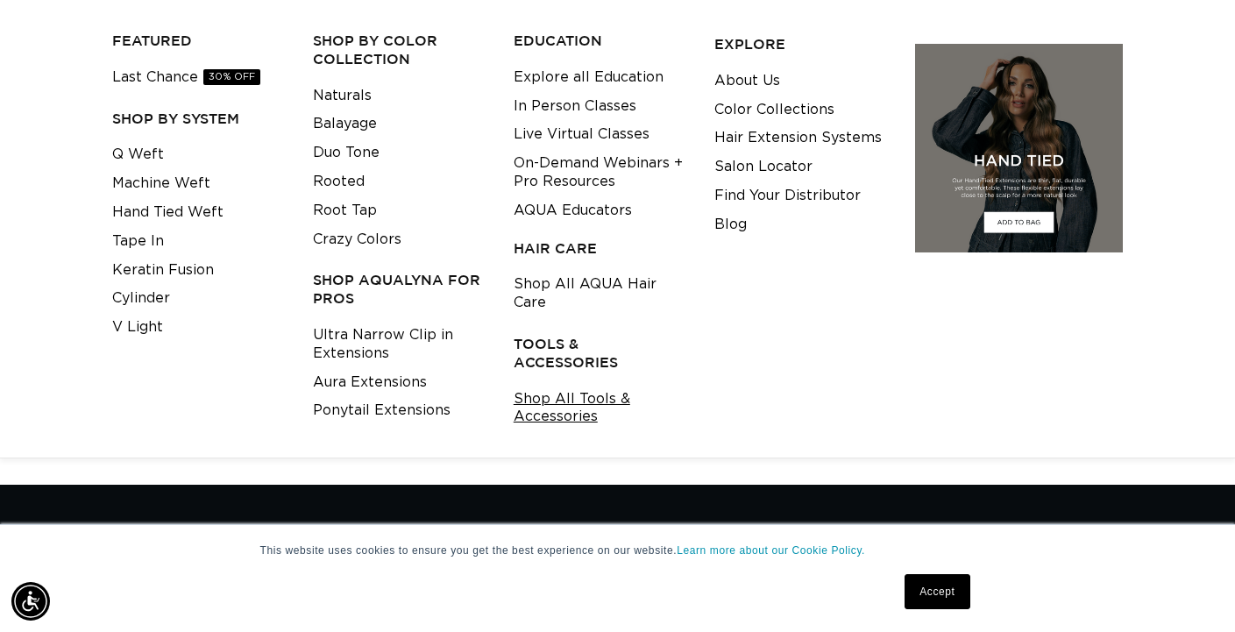
scroll to position [0, 0]
click at [347, 89] on link "Naturals" at bounding box center [342, 96] width 59 height 29
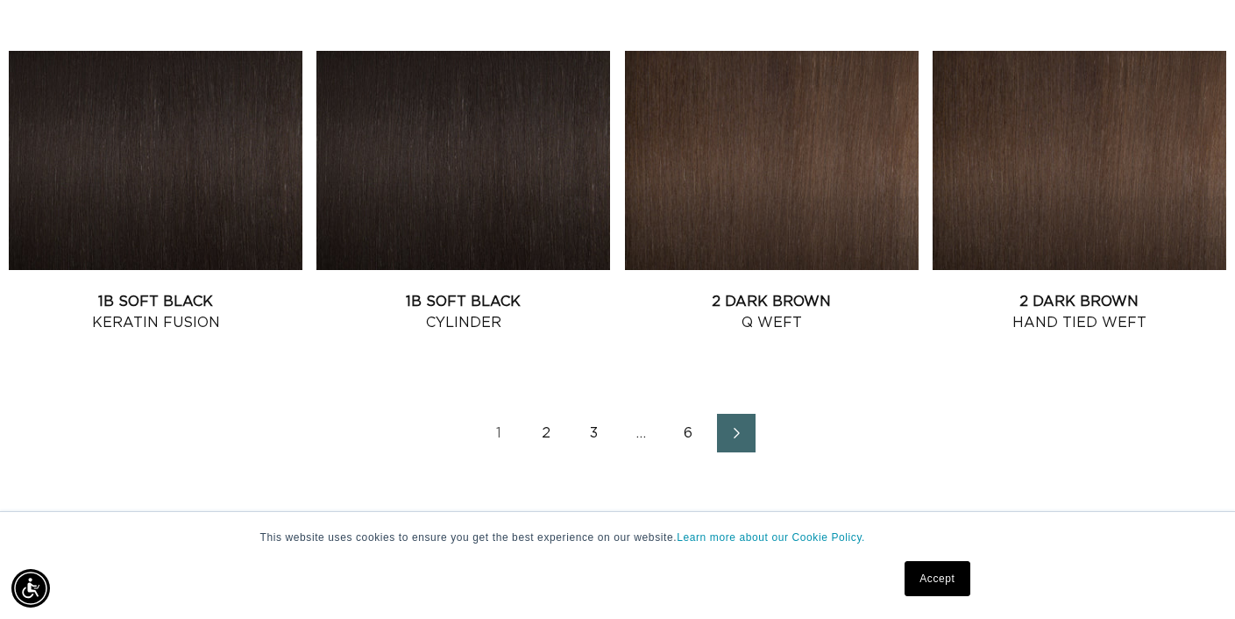
scroll to position [0, 2222]
click at [548, 448] on link "2" at bounding box center [547, 433] width 39 height 39
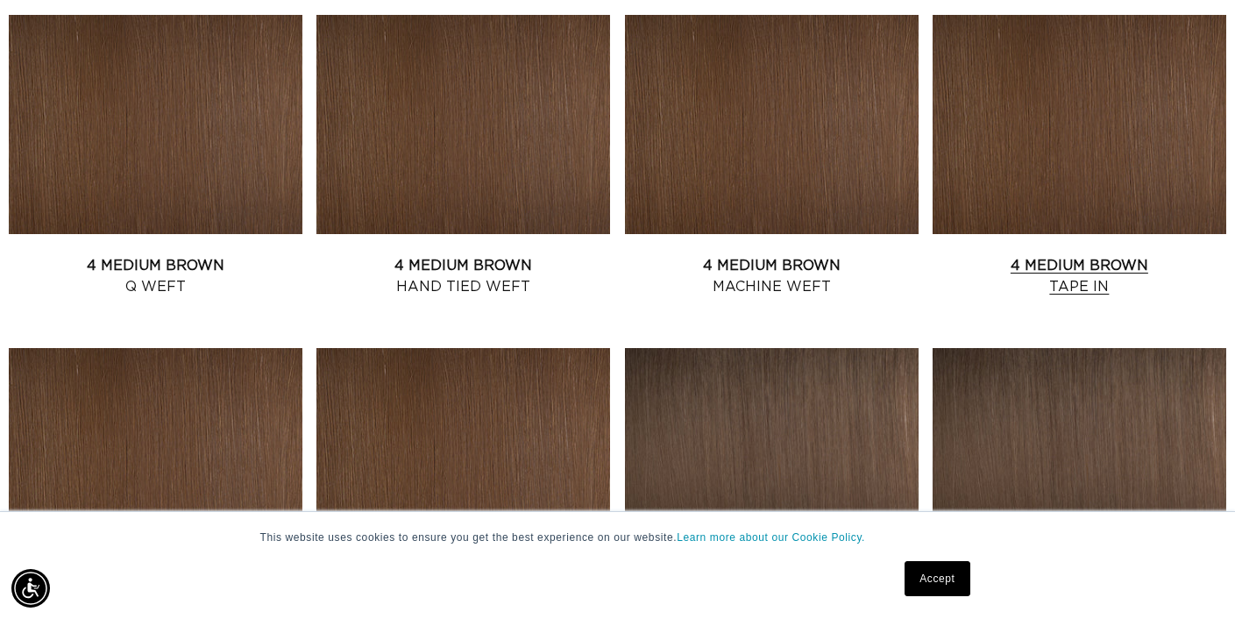
scroll to position [0, 2222]
click at [1078, 255] on link "4 Medium Brown Tape In" at bounding box center [1080, 276] width 294 height 42
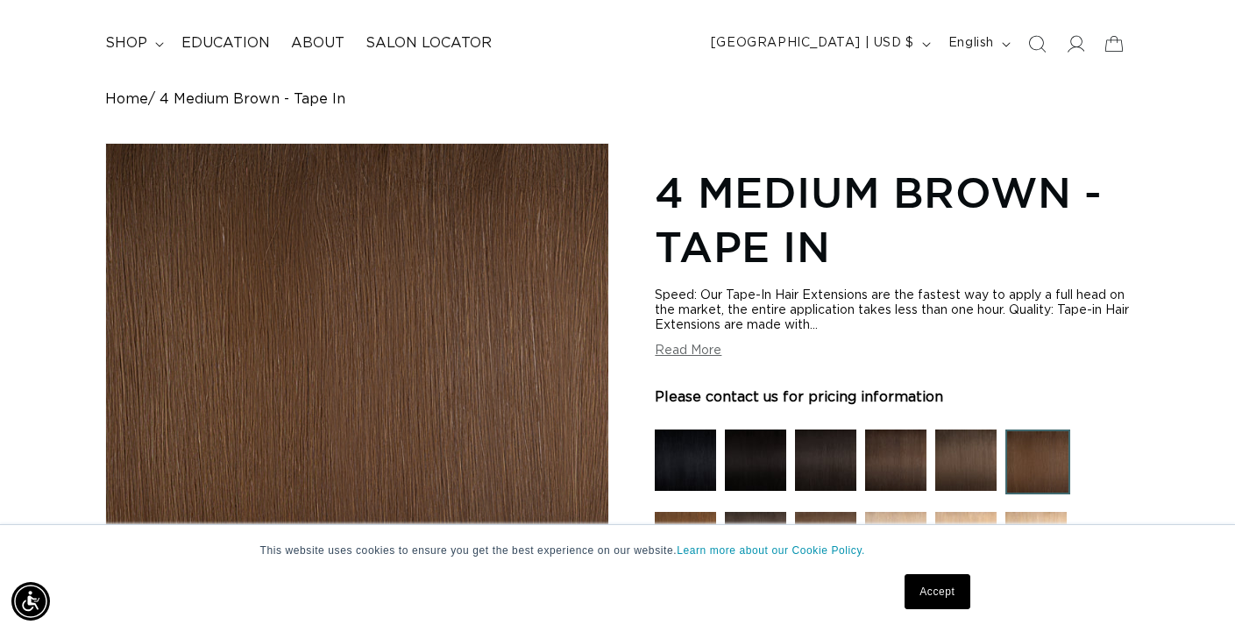
scroll to position [113, 0]
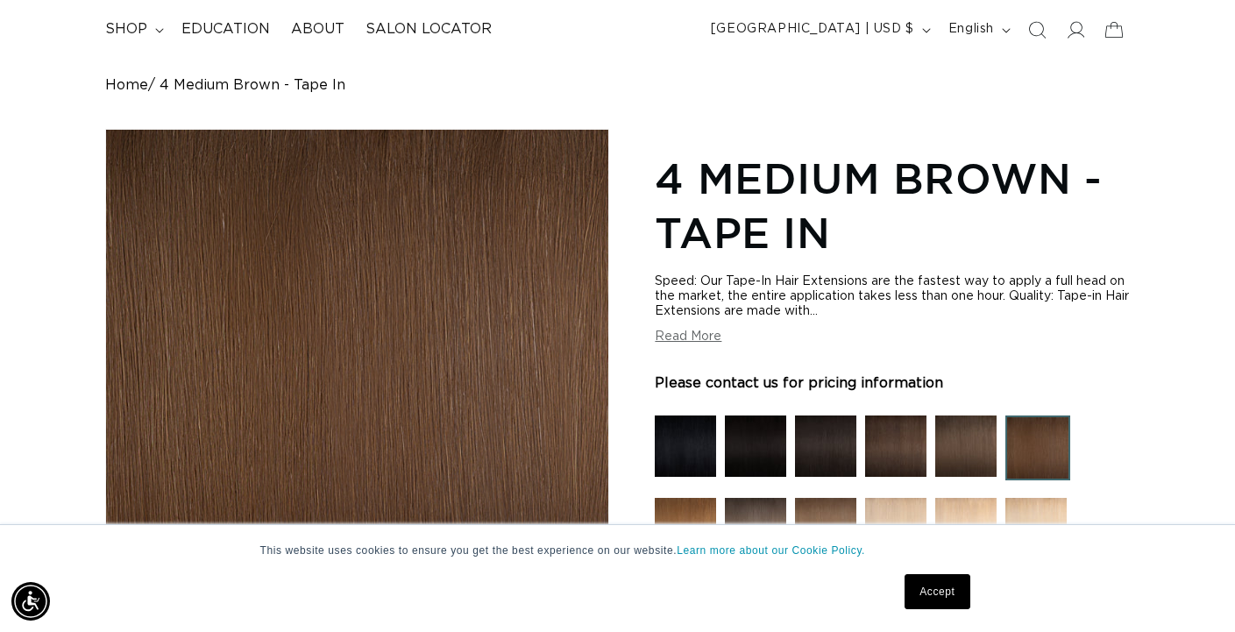
click at [838, 402] on div "Please contact us for pricing information" at bounding box center [892, 381] width 475 height 44
click at [836, 385] on p "Please contact us for pricing information" at bounding box center [799, 383] width 288 height 21
click at [708, 345] on button "Read More" at bounding box center [688, 337] width 67 height 15
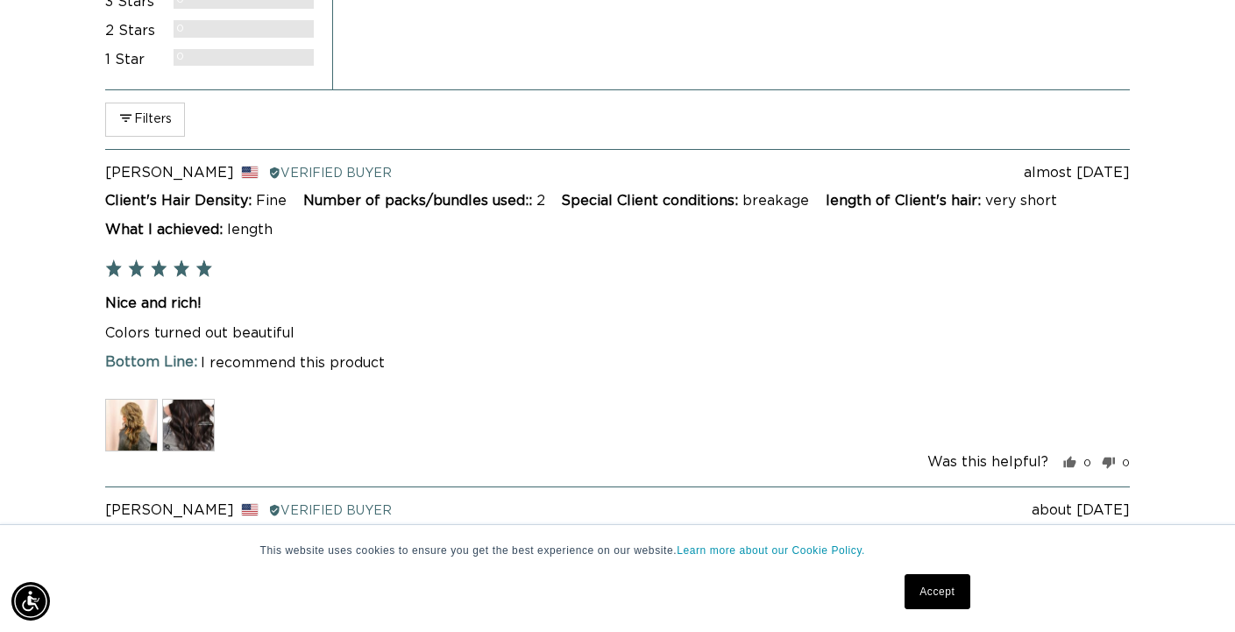
scroll to position [0, 0]
